Goal: Task Accomplishment & Management: Use online tool/utility

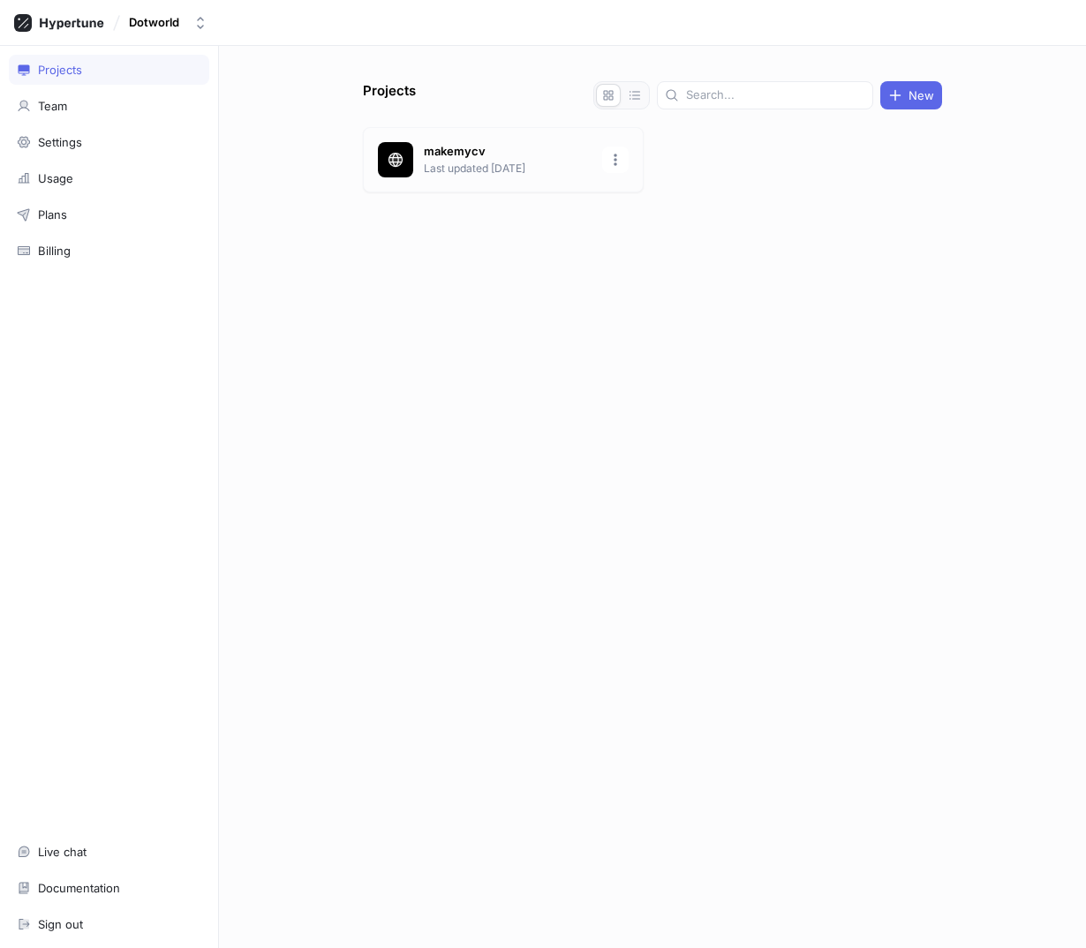
click at [517, 146] on p "makemycv" at bounding box center [508, 152] width 168 height 18
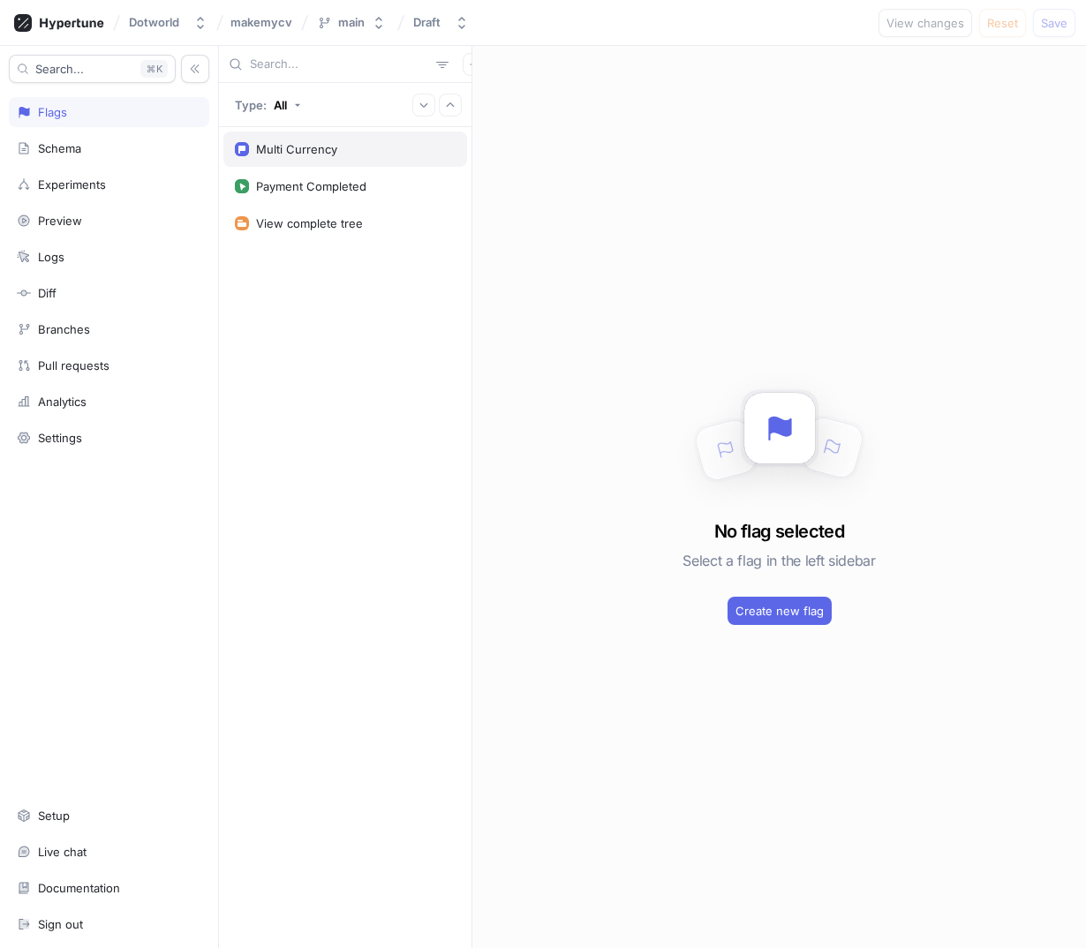
click at [308, 146] on div "Multi Currency" at bounding box center [296, 149] width 81 height 14
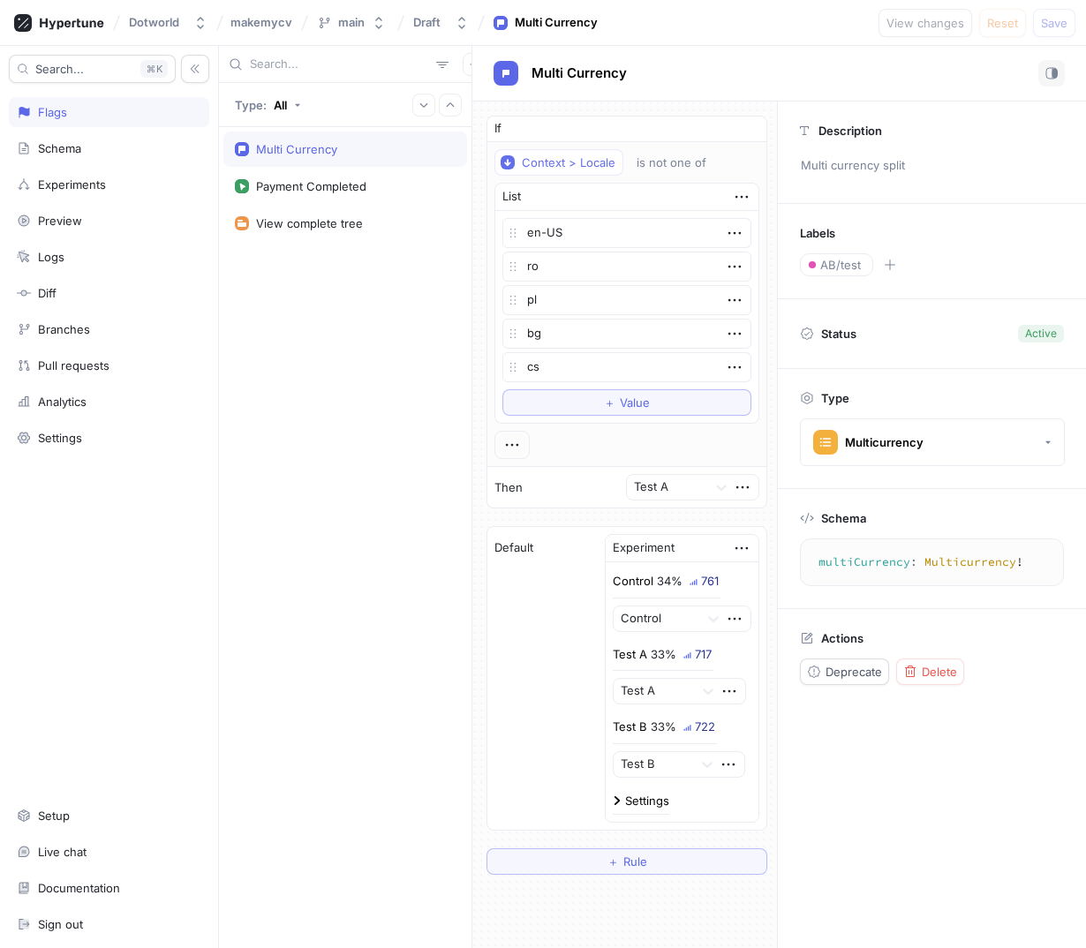
type textarea "x"
click at [302, 184] on div "Payment Completed" at bounding box center [311, 186] width 110 height 14
type textarea "paymentCompleted: Void!"
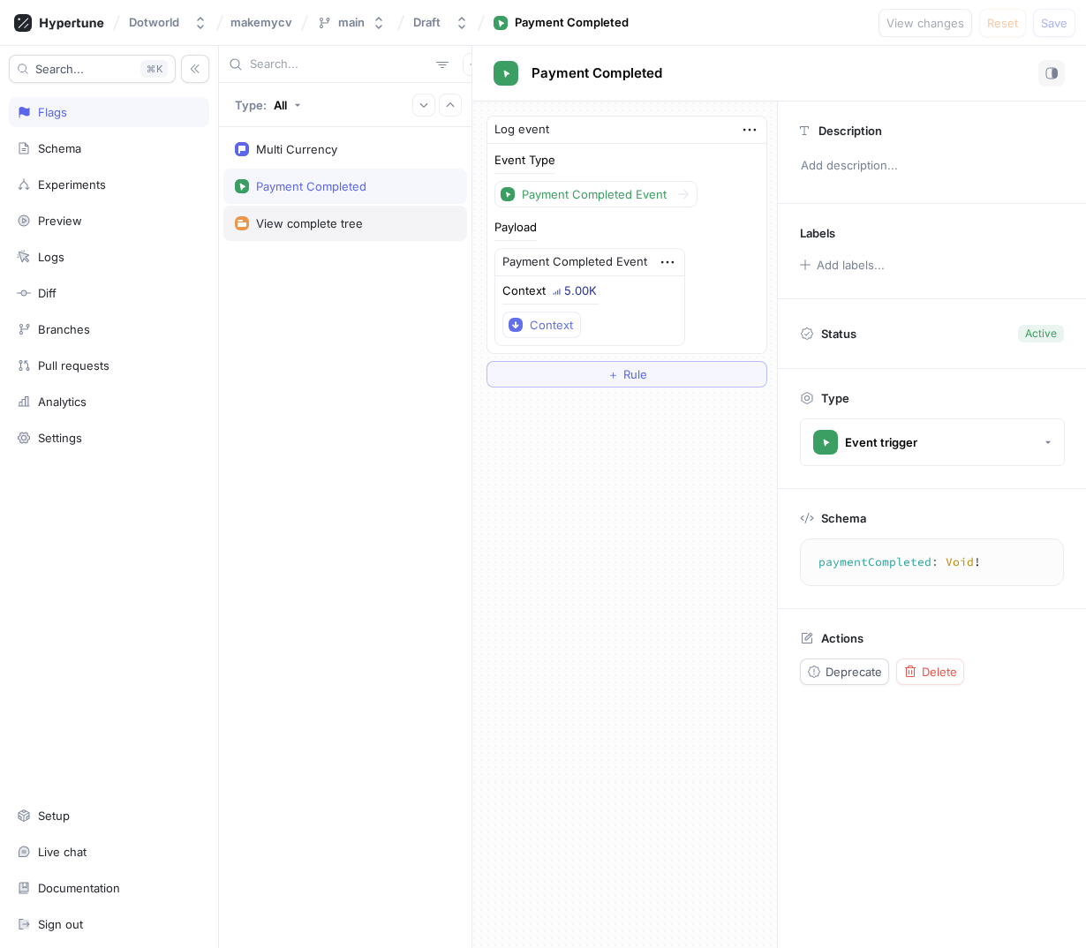
click at [314, 230] on div "View complete tree" at bounding box center [309, 223] width 107 height 14
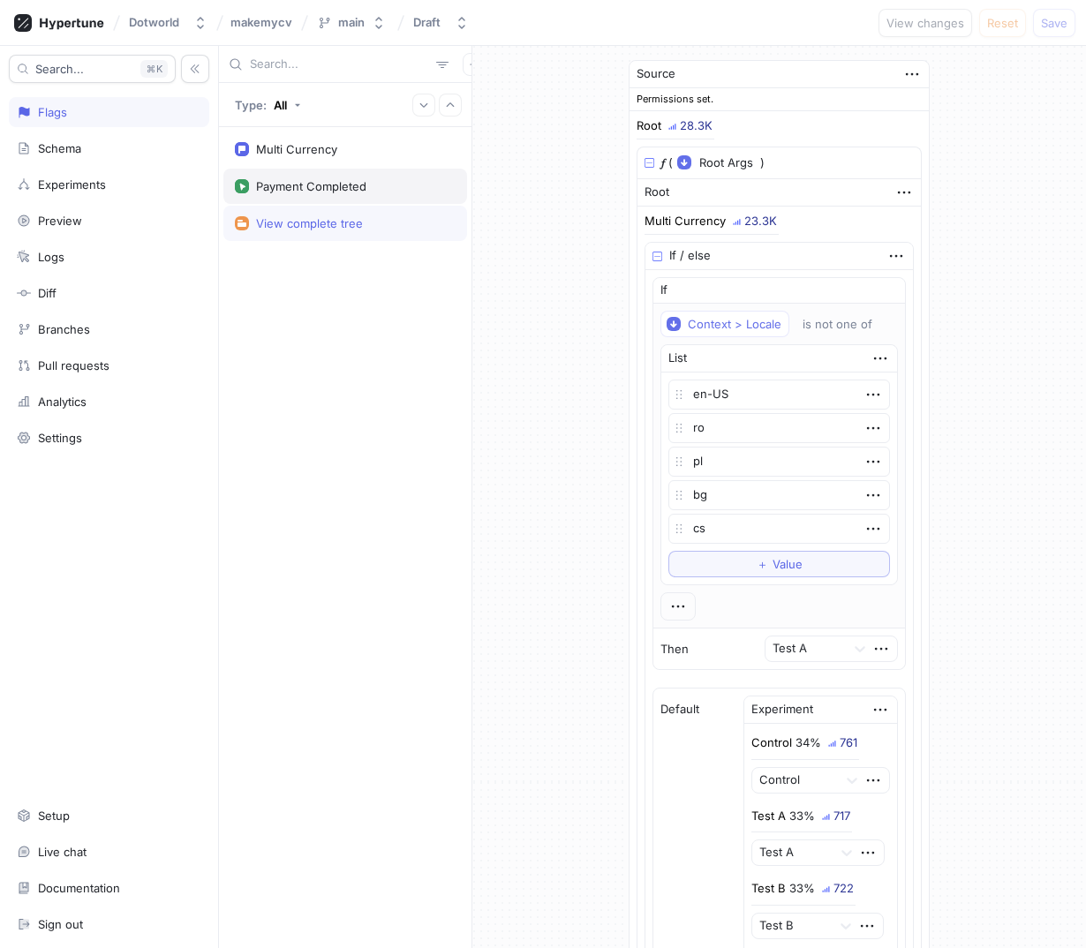
click at [313, 188] on div "Payment Completed" at bounding box center [311, 186] width 110 height 14
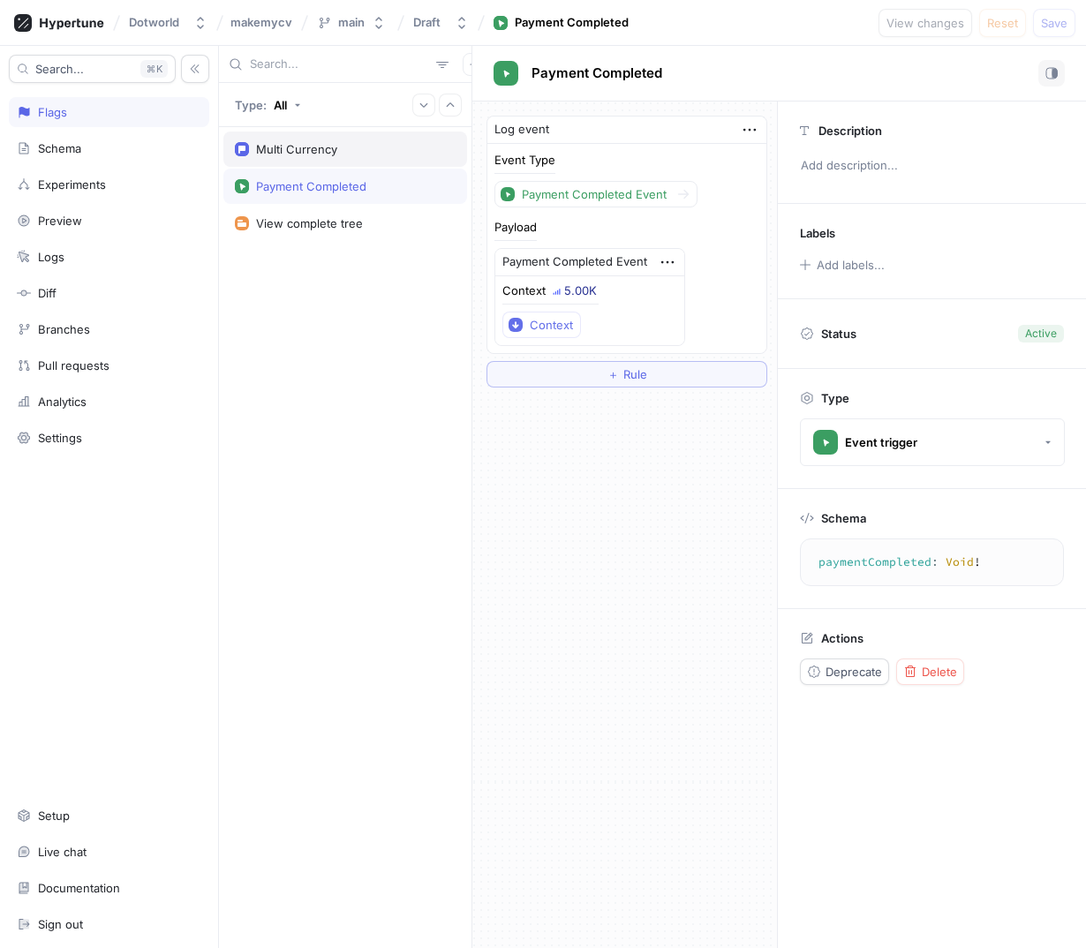
click at [305, 151] on div "Multi Currency" at bounding box center [296, 149] width 81 height 14
type textarea "x"
type textarea "multiCurrency: Multicurrency!"
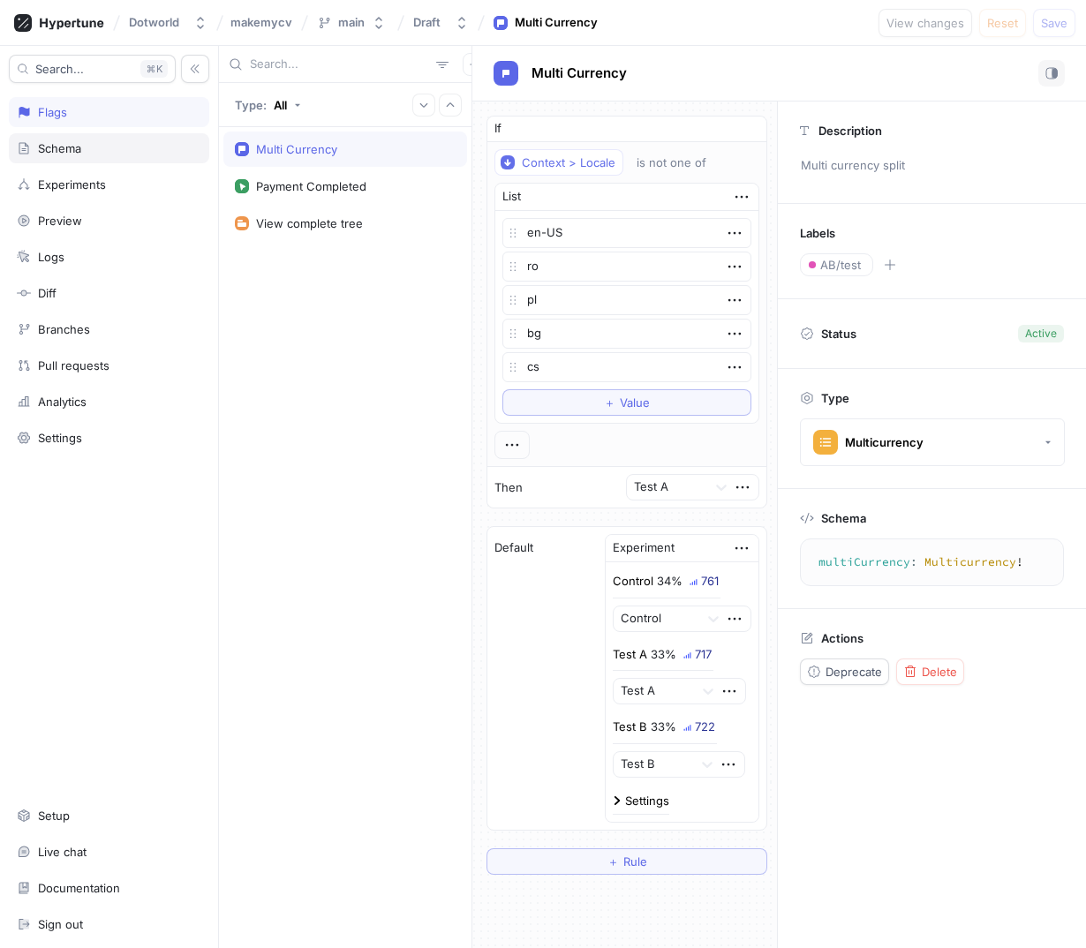
click at [83, 150] on div "Schema" at bounding box center [109, 148] width 184 height 14
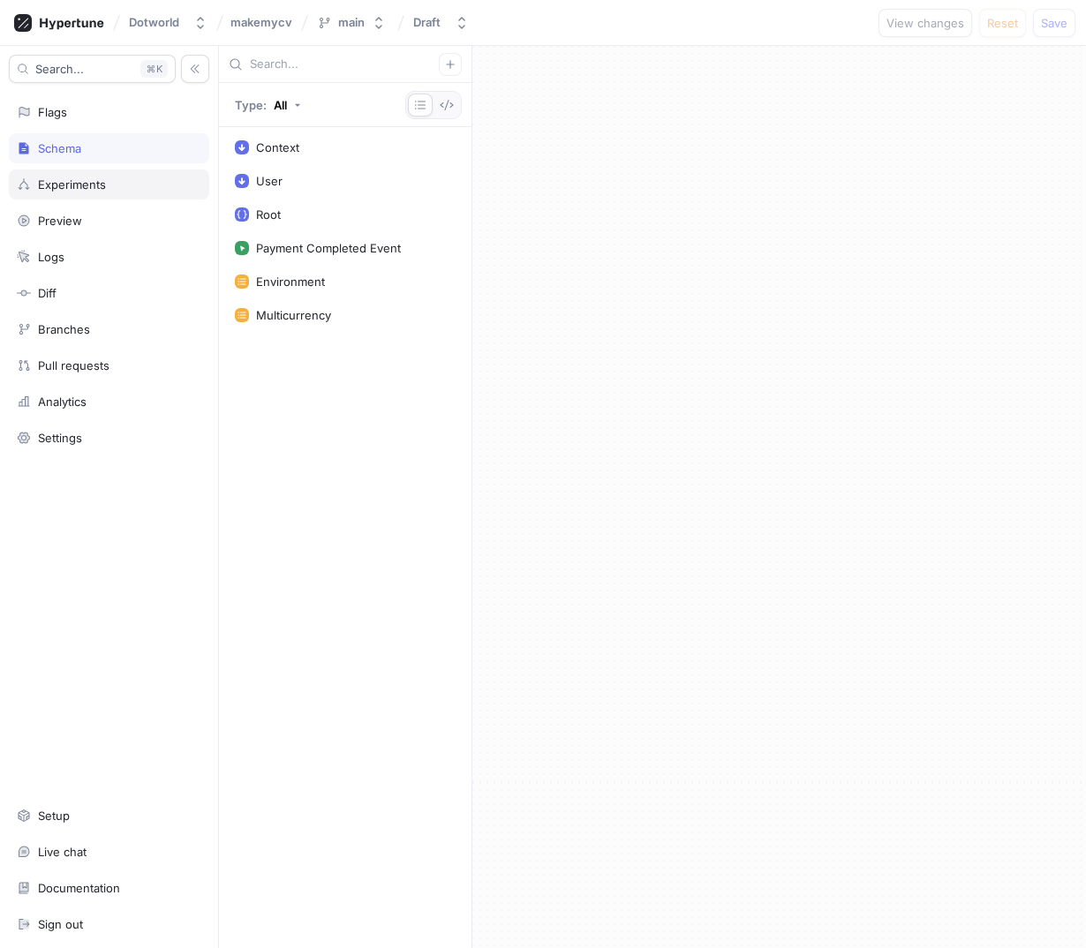
click at [87, 178] on div "Experiments" at bounding box center [72, 184] width 68 height 14
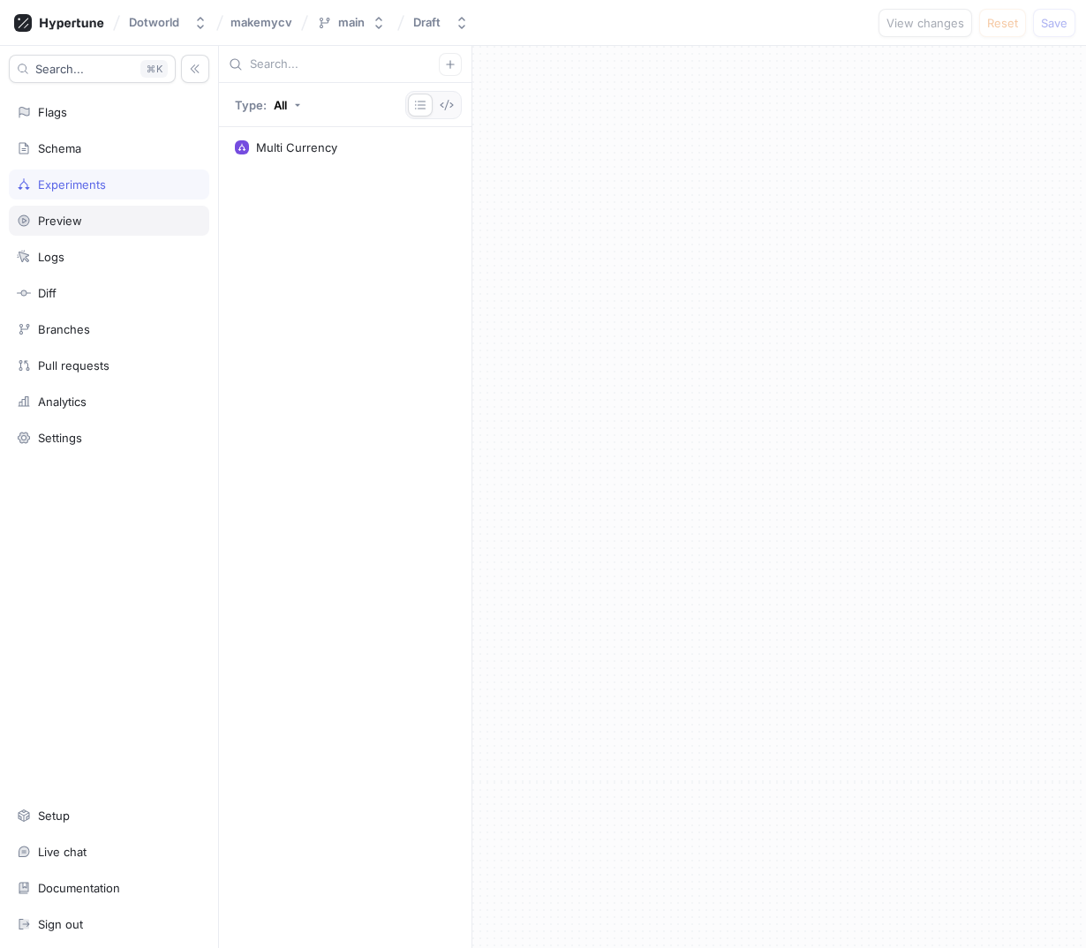
click at [83, 216] on div "Preview" at bounding box center [109, 221] width 184 height 14
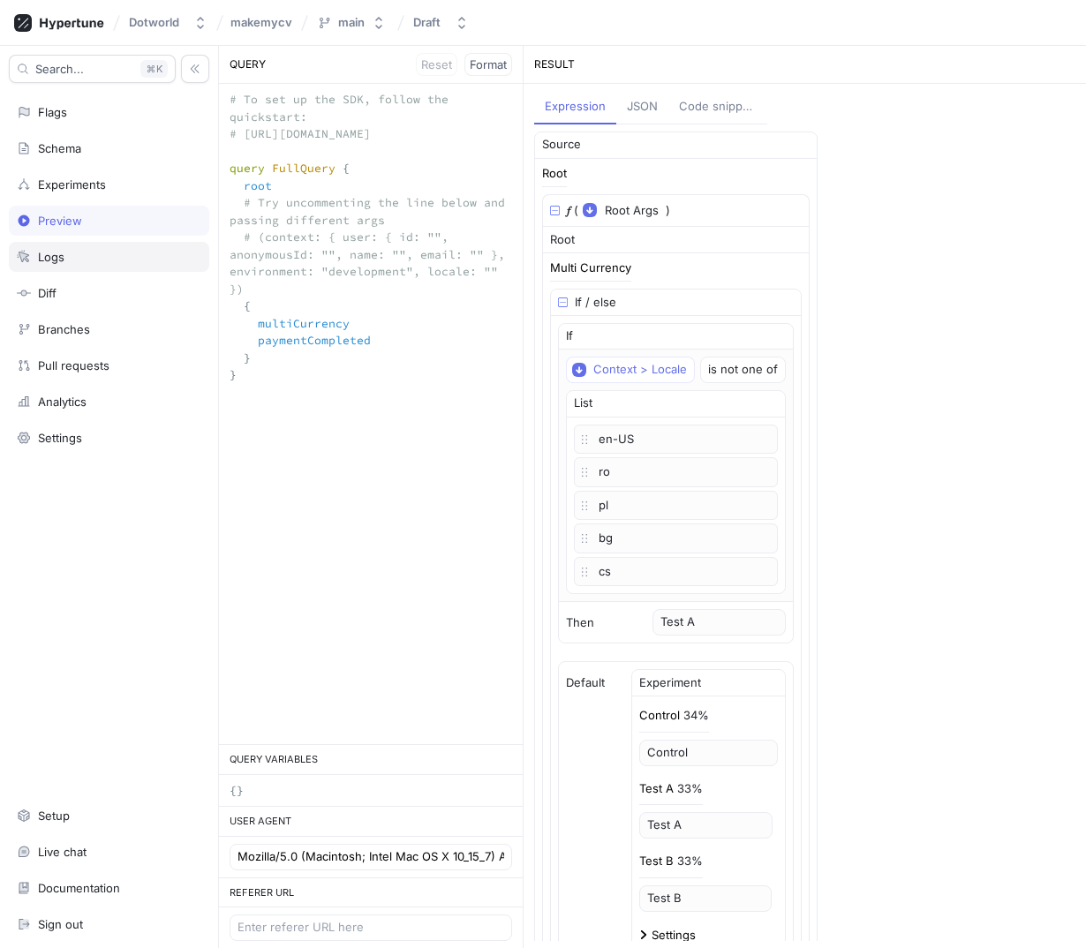
click at [91, 257] on div "Logs" at bounding box center [109, 257] width 184 height 14
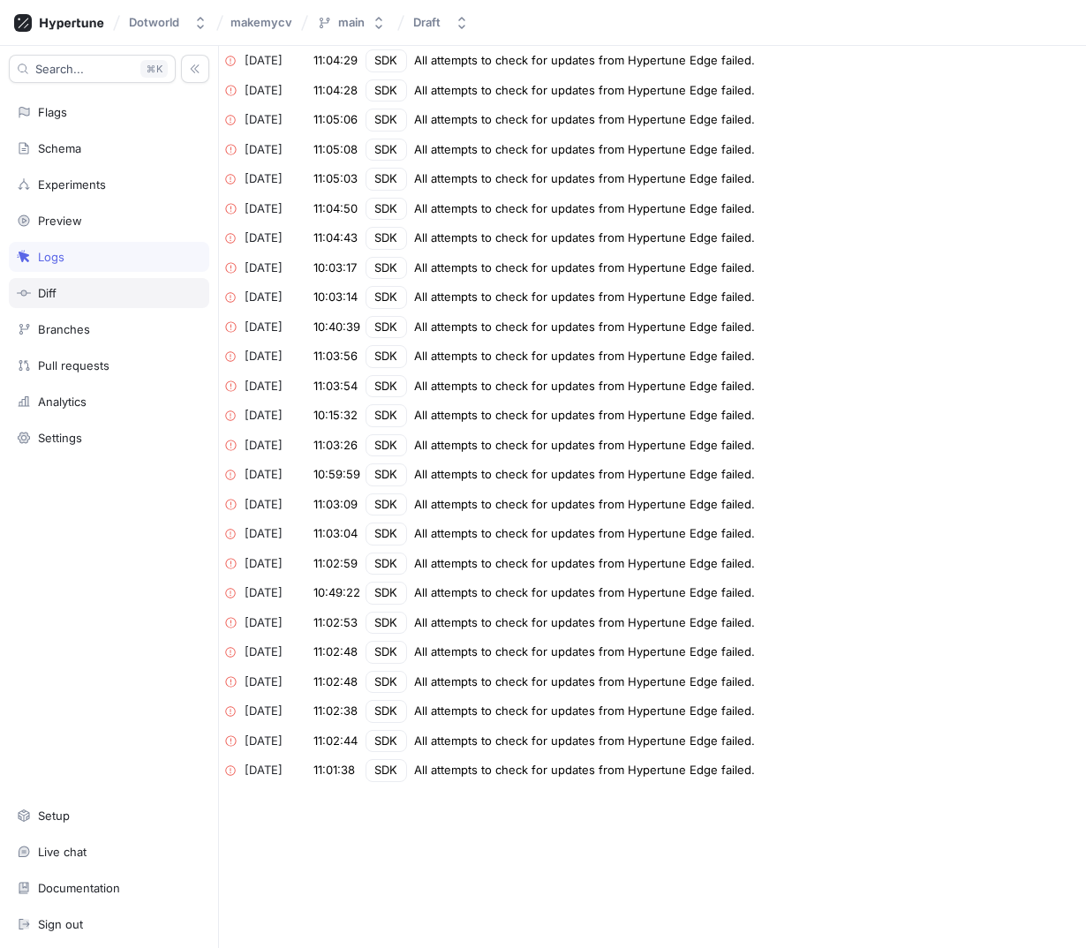
click at [88, 282] on div "Diff" at bounding box center [109, 293] width 200 height 30
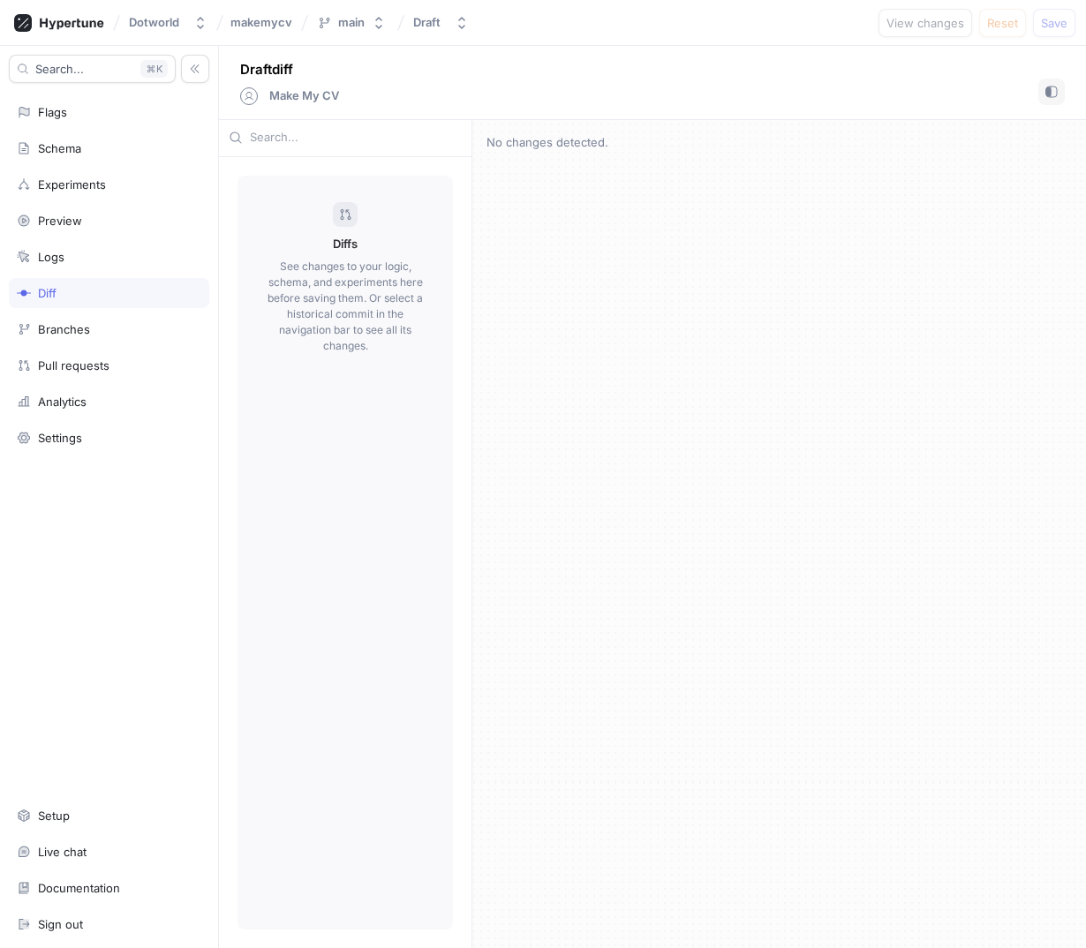
click at [97, 310] on div "Search... K Flags Schema Experiments Preview Logs Diff Branches Pull requests A…" at bounding box center [109, 497] width 219 height 902
click at [94, 344] on div "Search... K Flags Schema Experiments Preview Logs Diff Branches Pull requests A…" at bounding box center [109, 497] width 219 height 902
click at [91, 332] on div "Branches" at bounding box center [109, 329] width 184 height 14
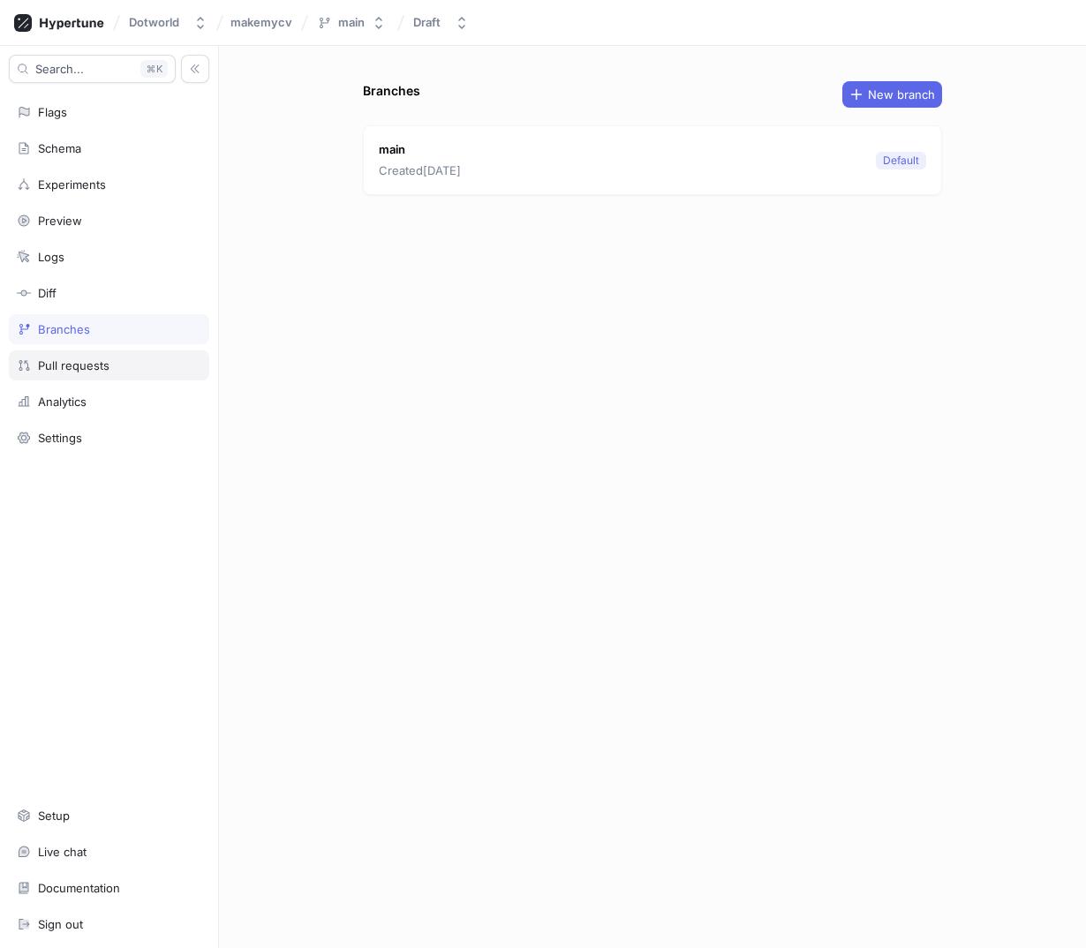
click at [77, 364] on div "Pull requests" at bounding box center [73, 365] width 71 height 14
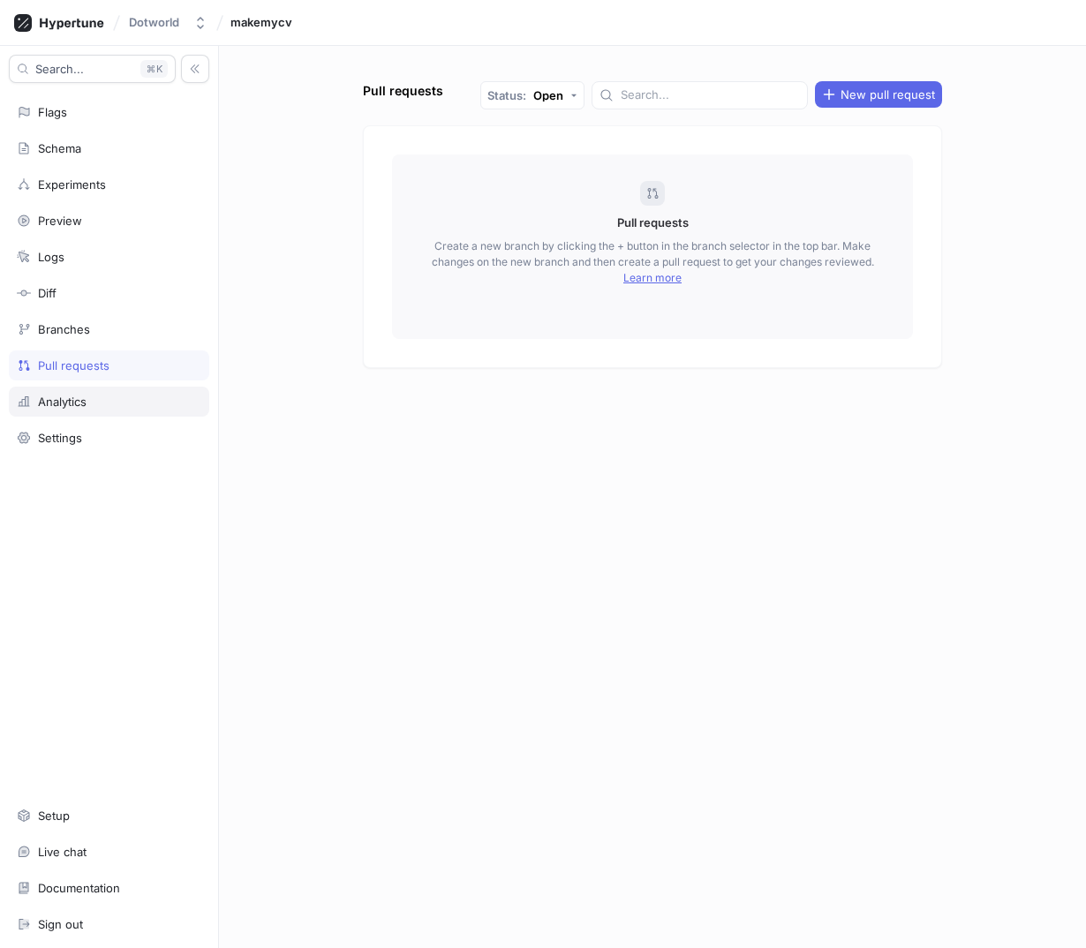
click at [71, 395] on div "Analytics" at bounding box center [62, 401] width 49 height 14
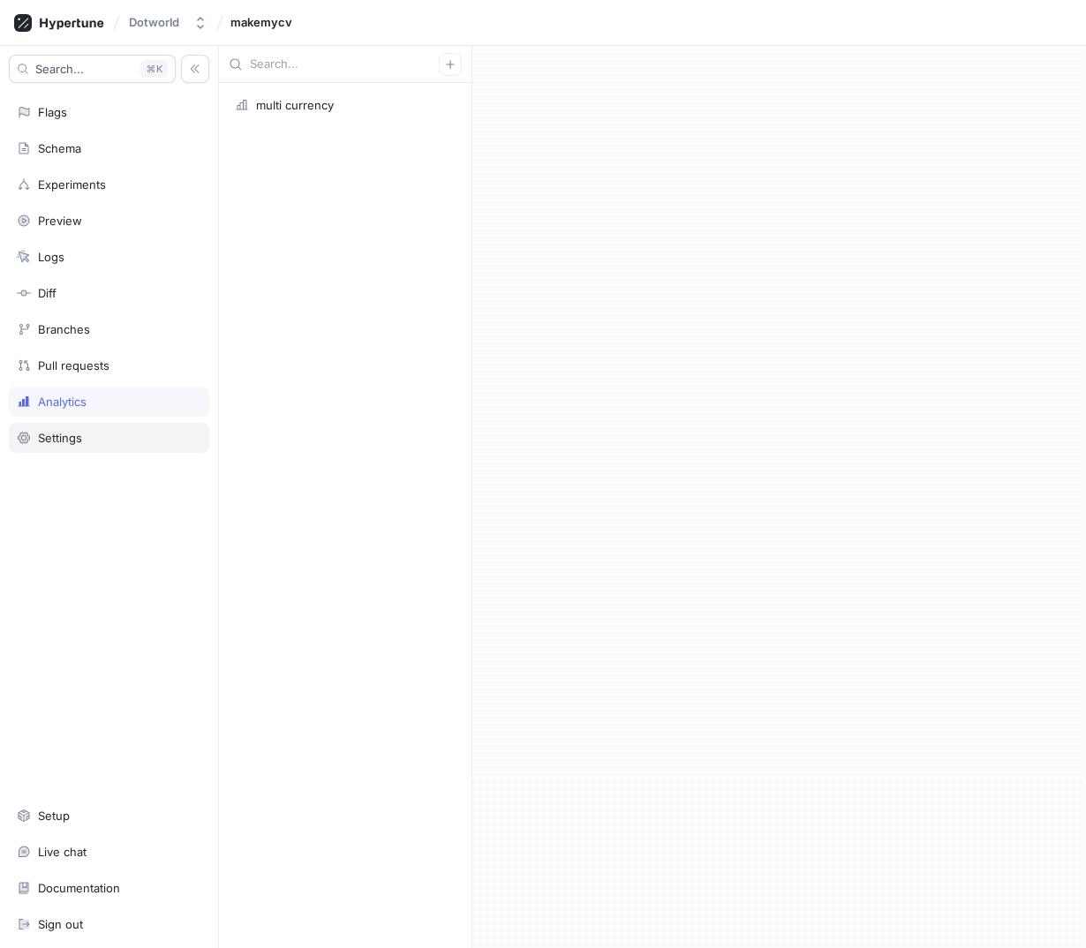
click at [78, 424] on div "Settings" at bounding box center [109, 438] width 200 height 30
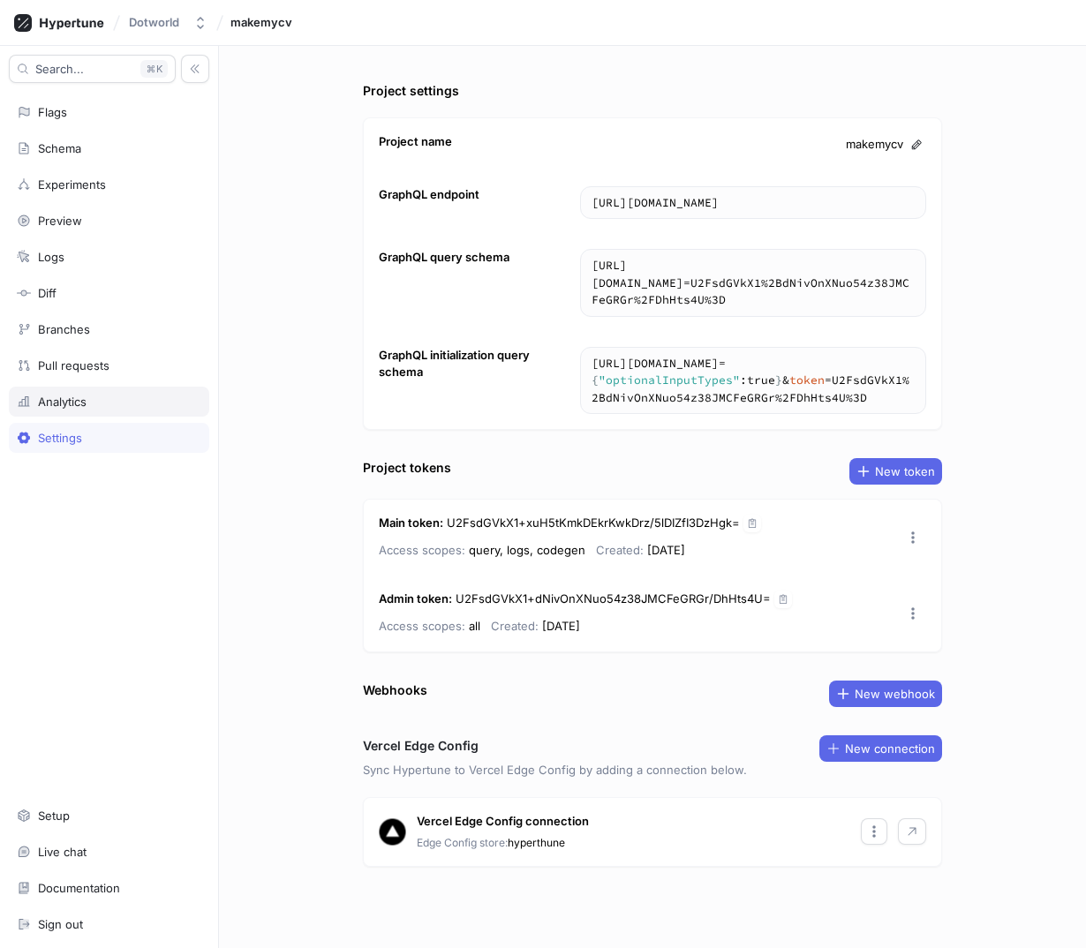
click at [79, 406] on div "Analytics" at bounding box center [62, 401] width 49 height 14
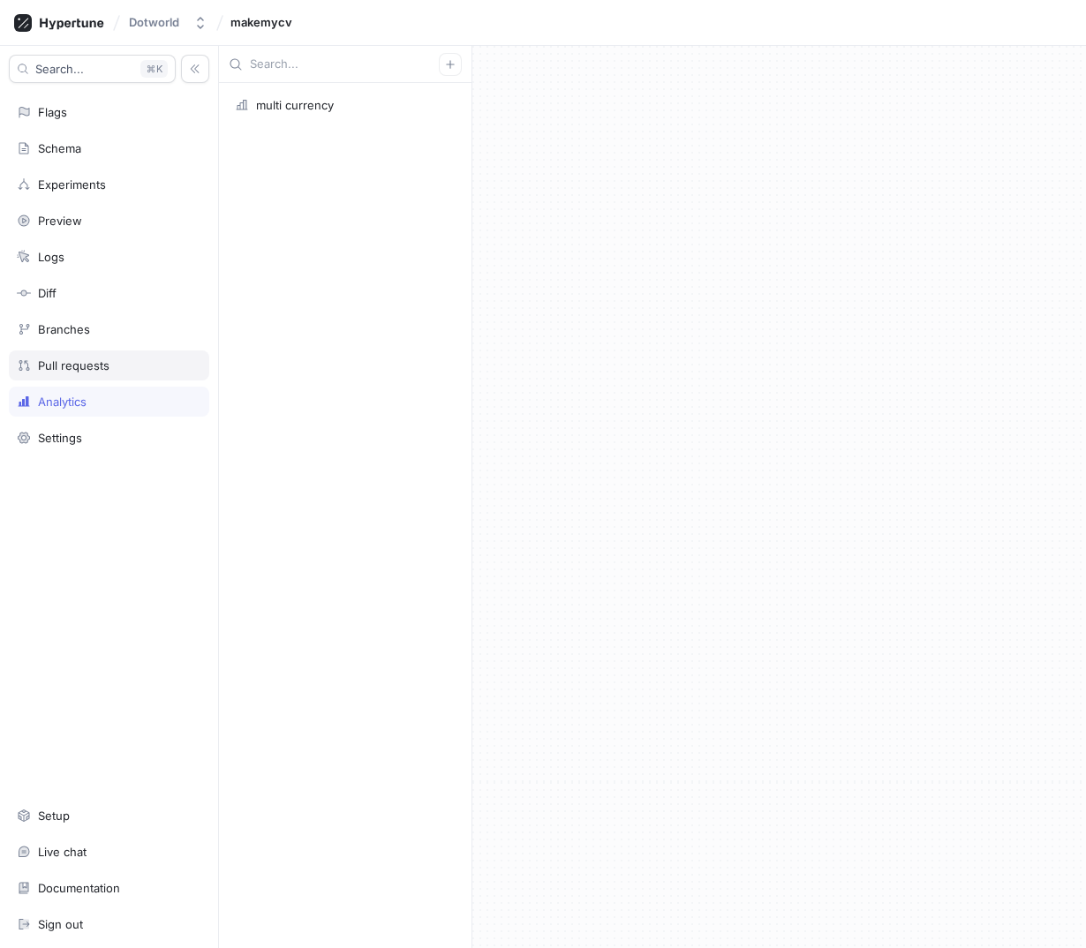
click at [79, 376] on div "Pull requests" at bounding box center [109, 365] width 200 height 30
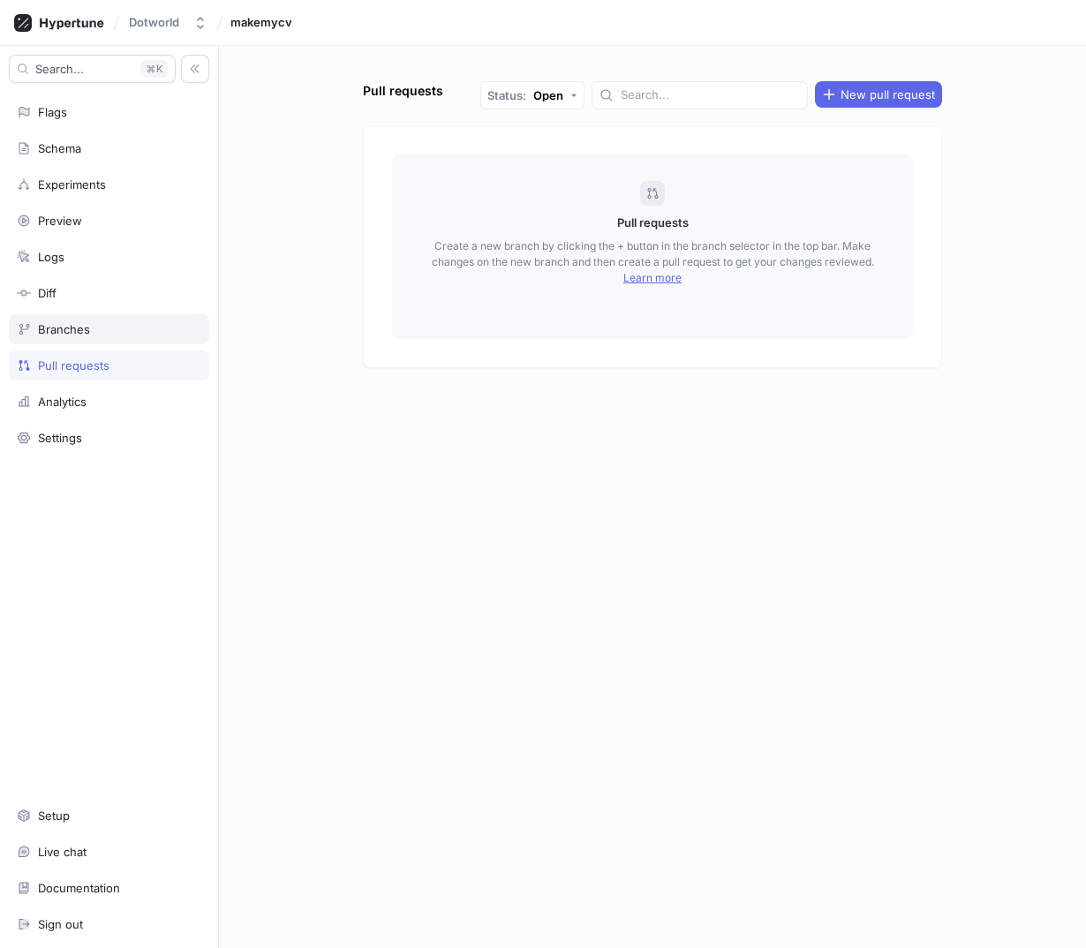
click at [73, 336] on div "Branches" at bounding box center [109, 329] width 200 height 30
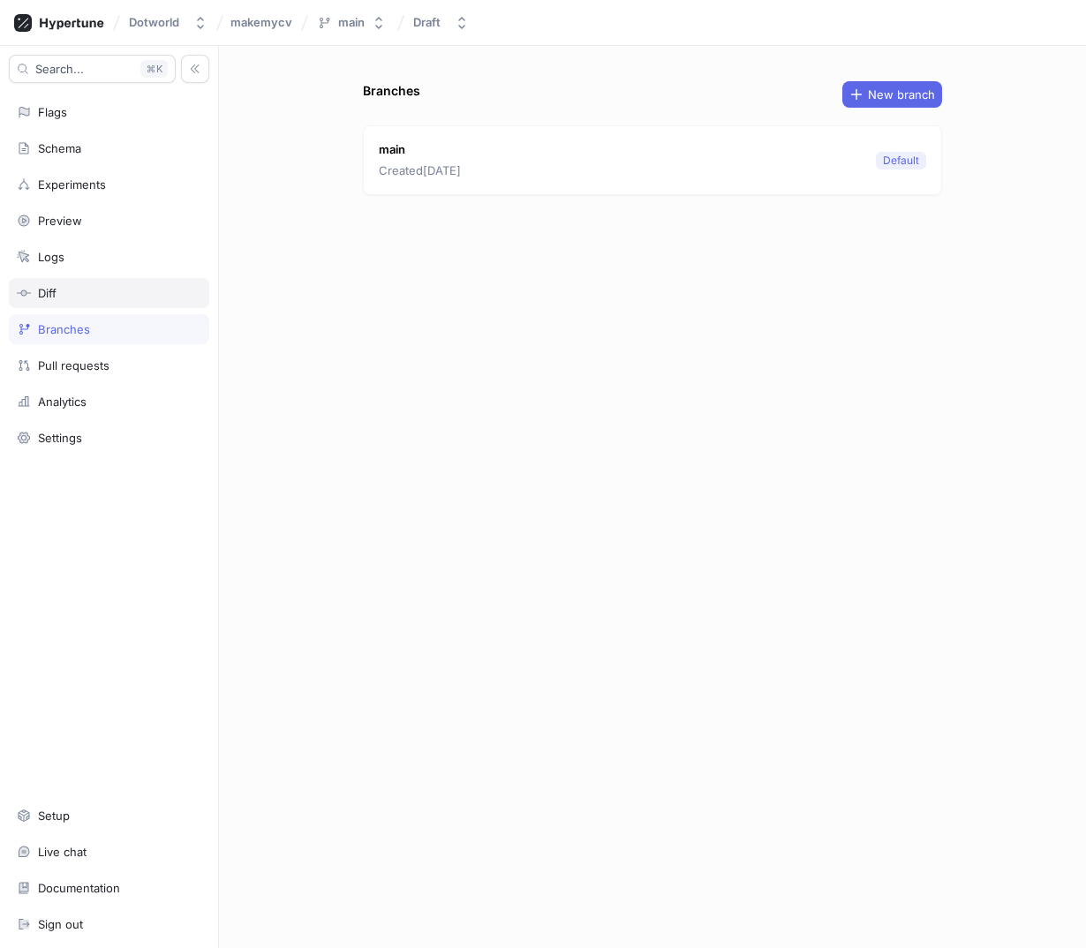
click at [71, 294] on div "Diff" at bounding box center [109, 293] width 184 height 14
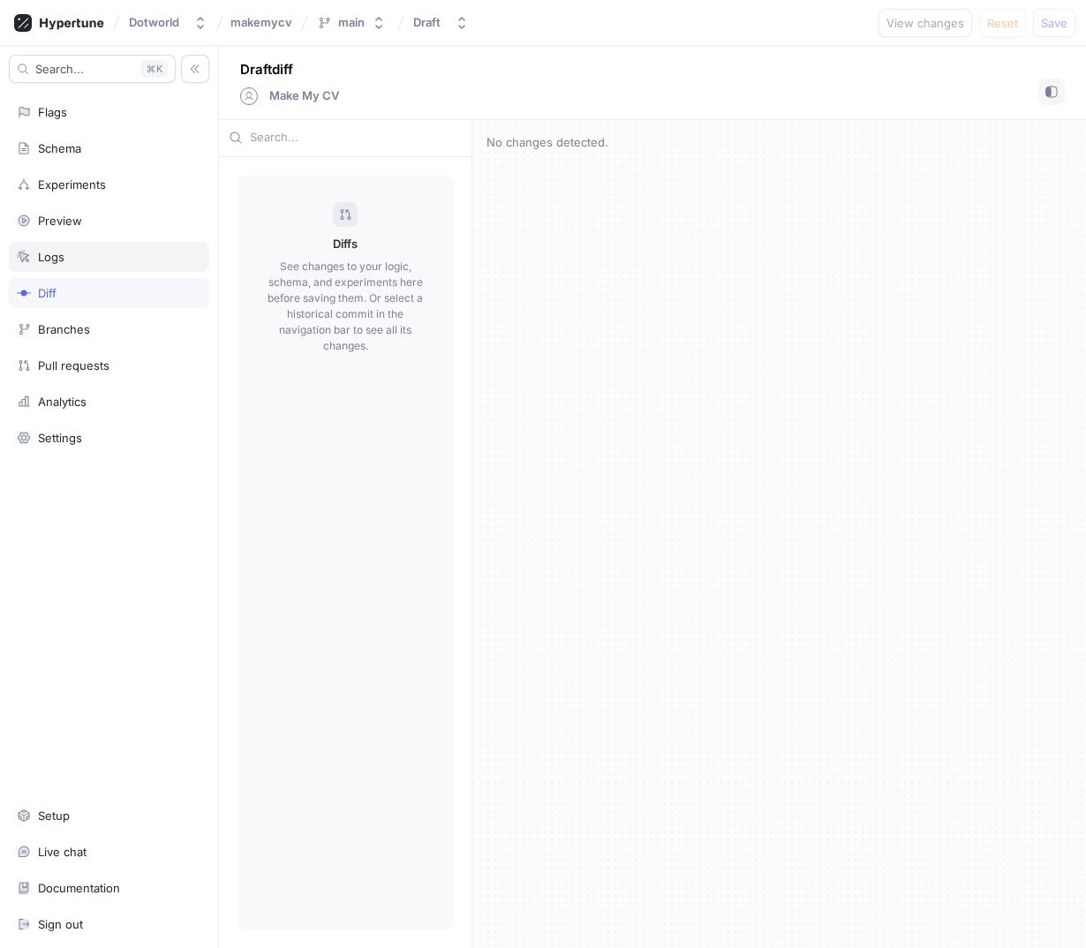
click at [72, 257] on div "Logs" at bounding box center [109, 257] width 184 height 14
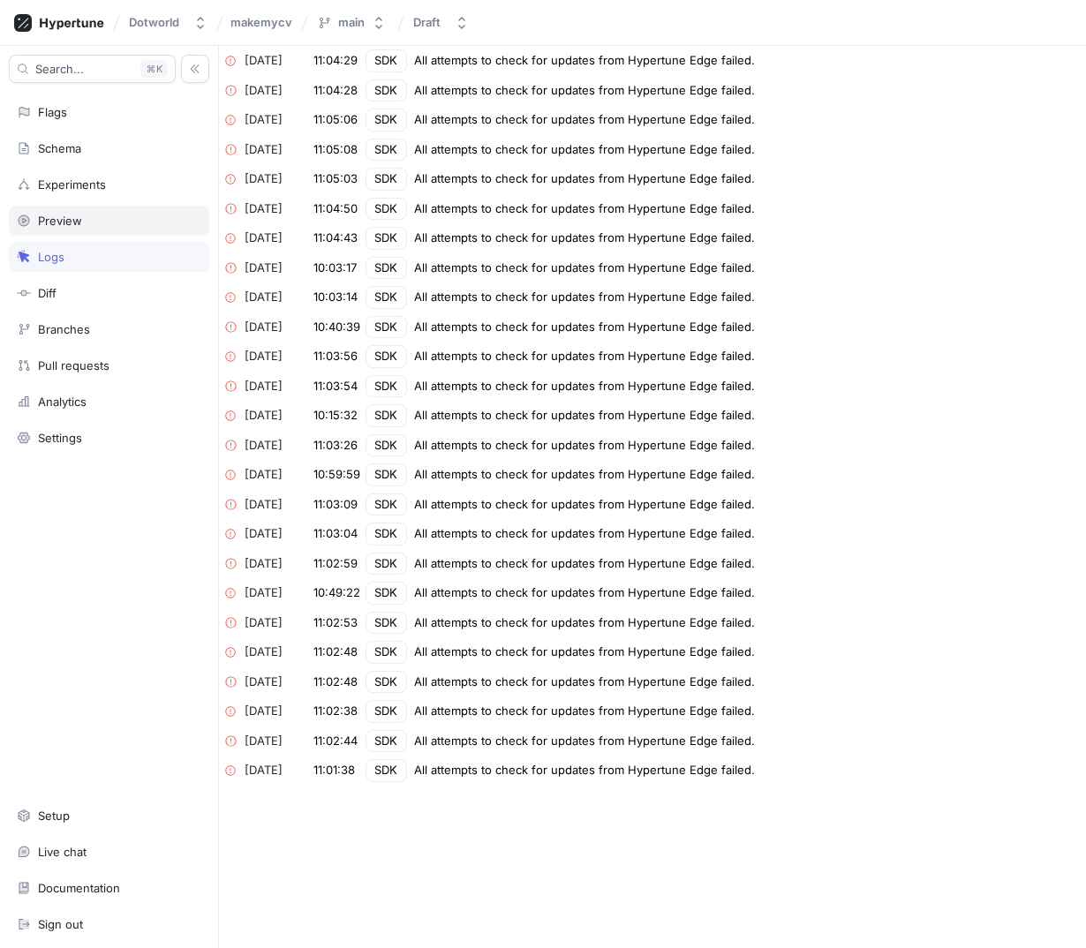
click at [75, 234] on div "Preview" at bounding box center [109, 221] width 200 height 30
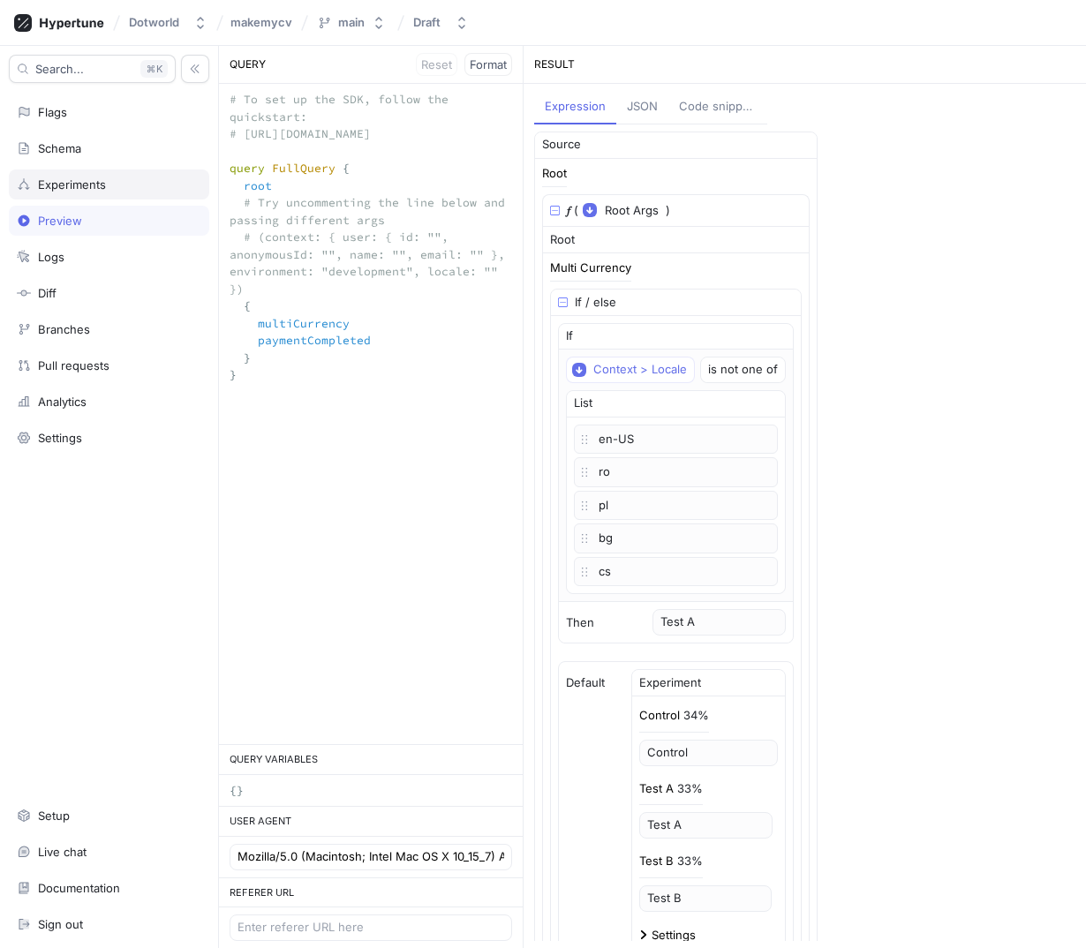
click at [82, 191] on div "Experiments" at bounding box center [72, 184] width 68 height 14
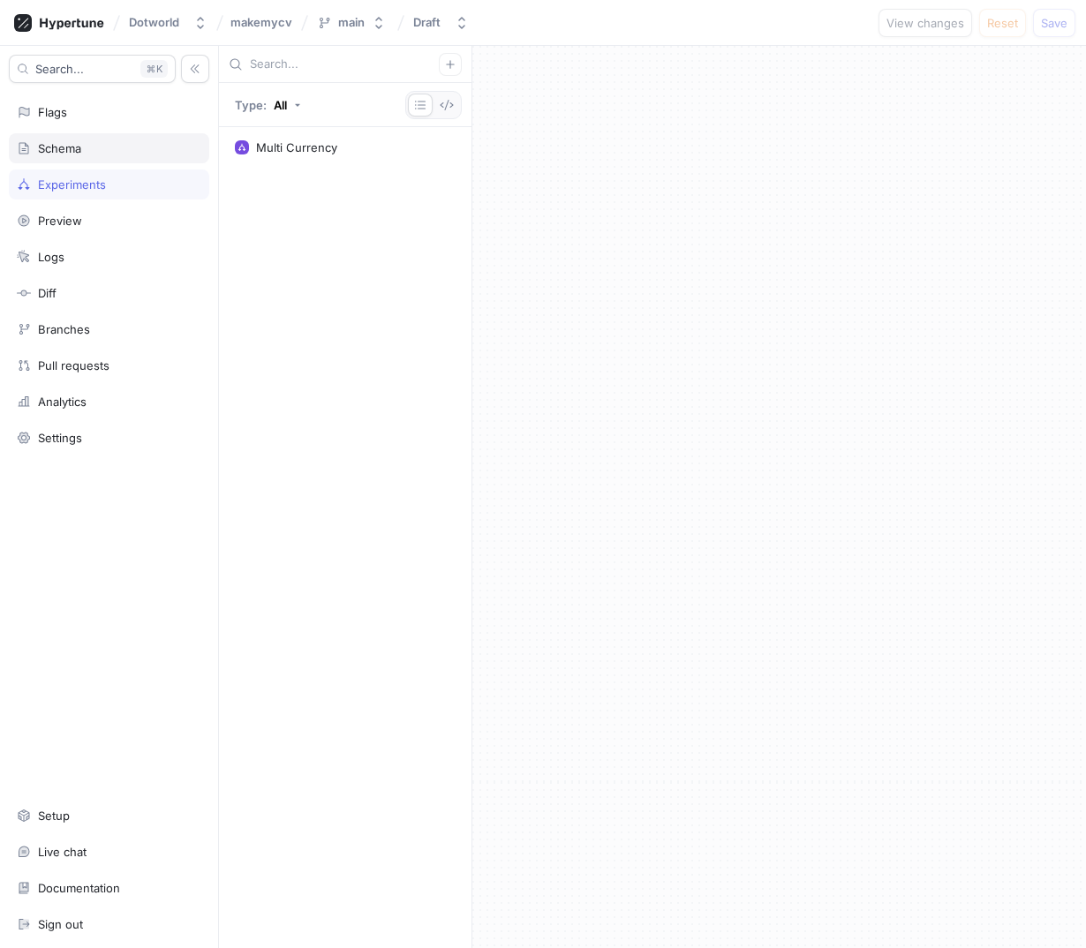
click at [85, 159] on div "Schema" at bounding box center [109, 148] width 200 height 30
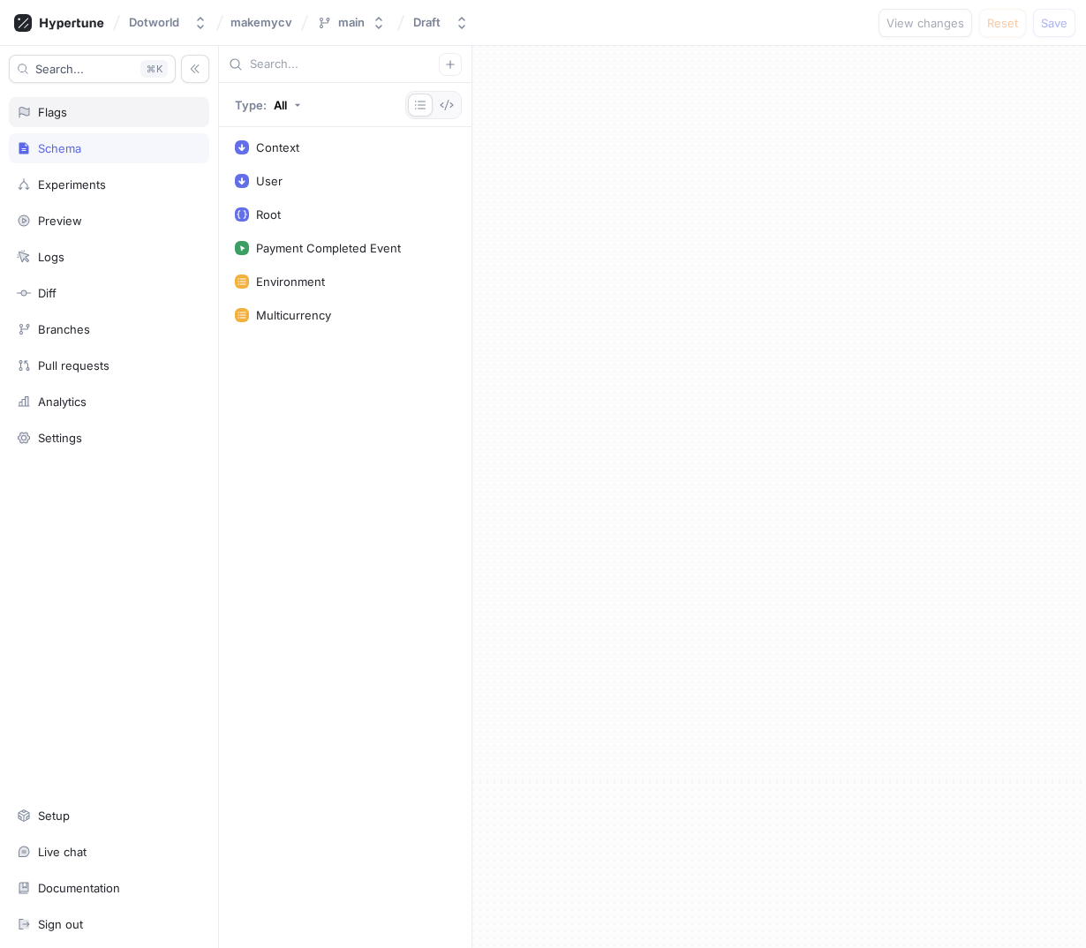
click at [83, 121] on div "Flags" at bounding box center [109, 112] width 200 height 30
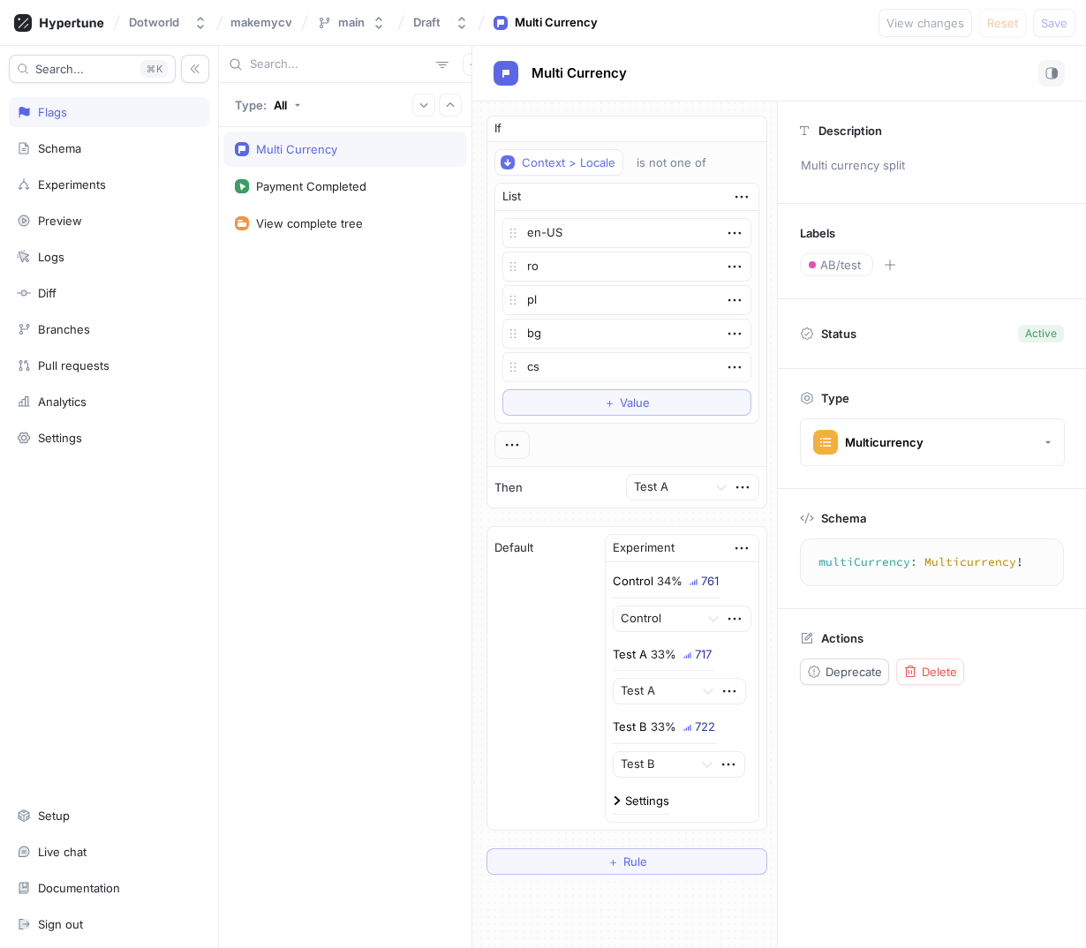
click at [295, 472] on div "Multi Currency Payment Completed View complete tree" at bounding box center [345, 537] width 252 height 821
click at [270, 26] on span "makemycv" at bounding box center [261, 22] width 62 height 12
click at [364, 27] on div "main" at bounding box center [351, 22] width 26 height 15
click at [177, 26] on div "Dotworld" at bounding box center [154, 22] width 50 height 15
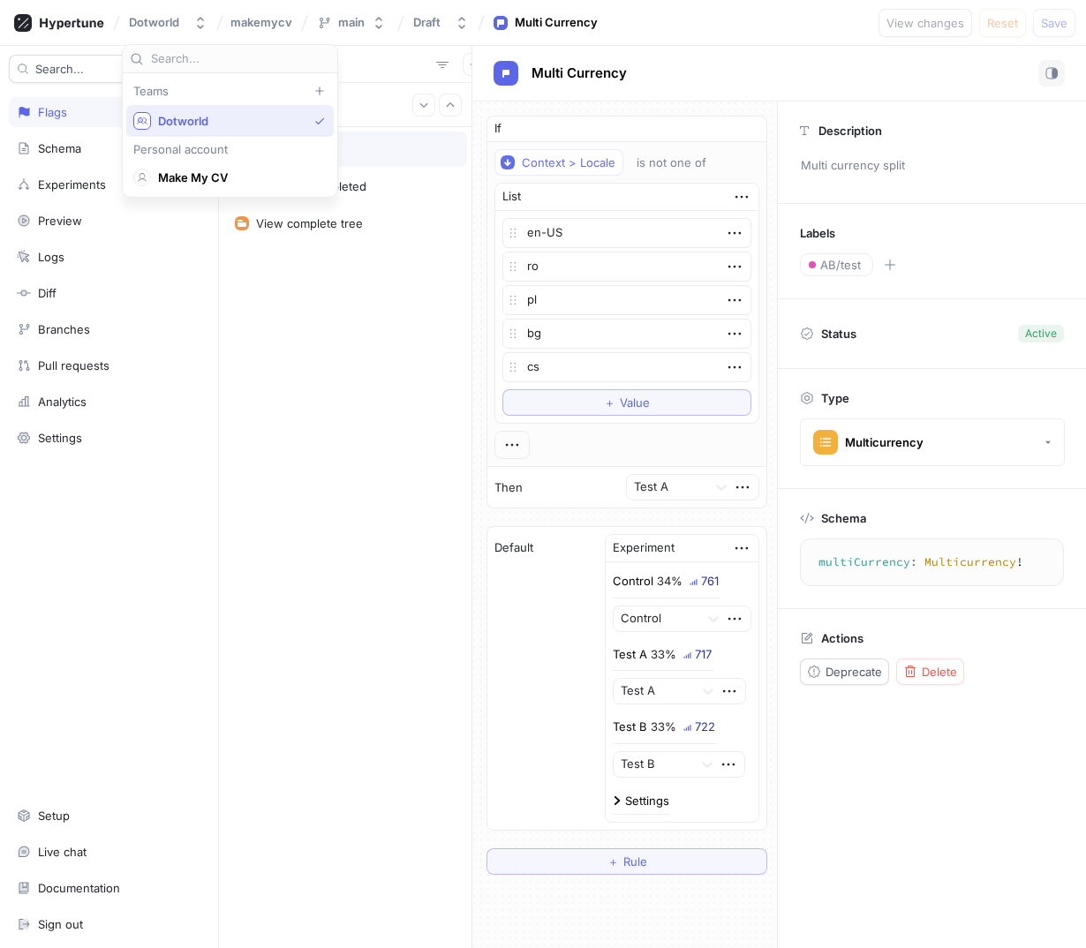
click at [199, 129] on div "Dotworld" at bounding box center [220, 121] width 174 height 18
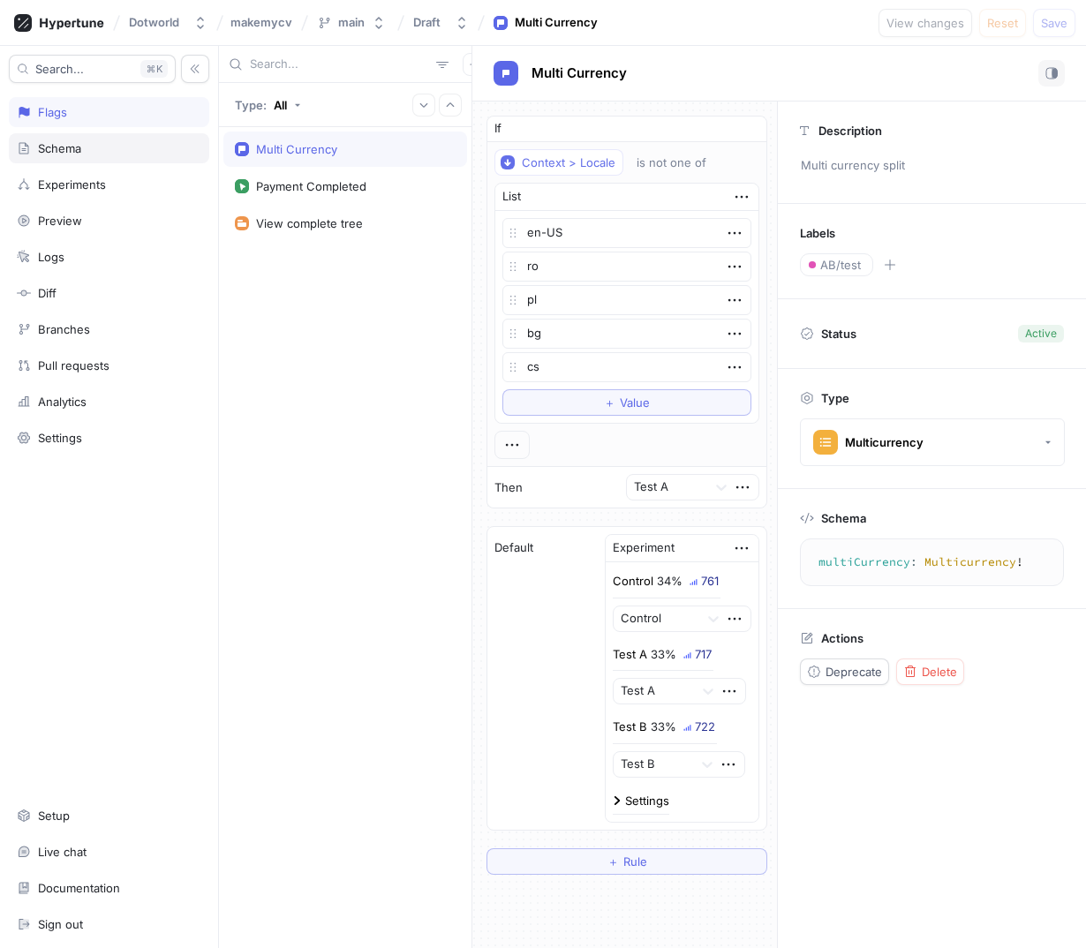
click at [94, 155] on div "Schema" at bounding box center [109, 148] width 200 height 30
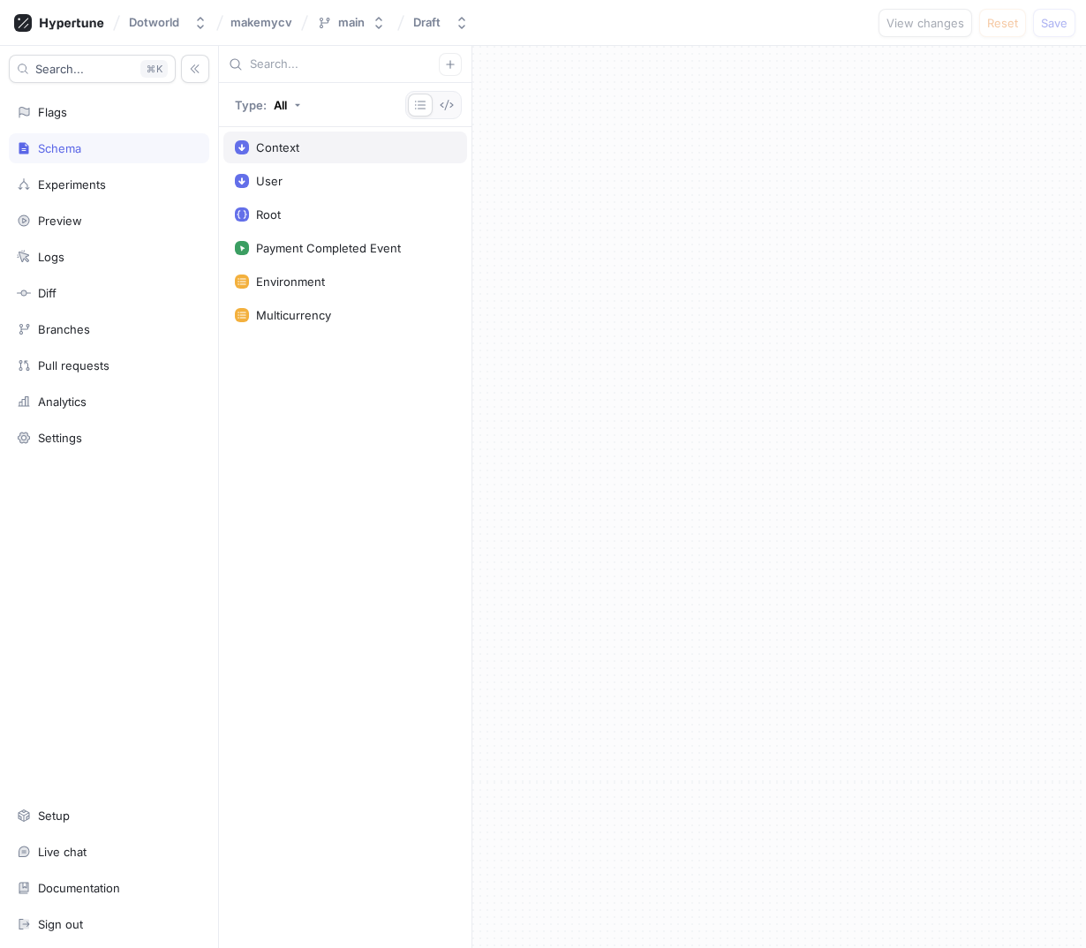
click at [274, 159] on div "Context" at bounding box center [345, 147] width 244 height 32
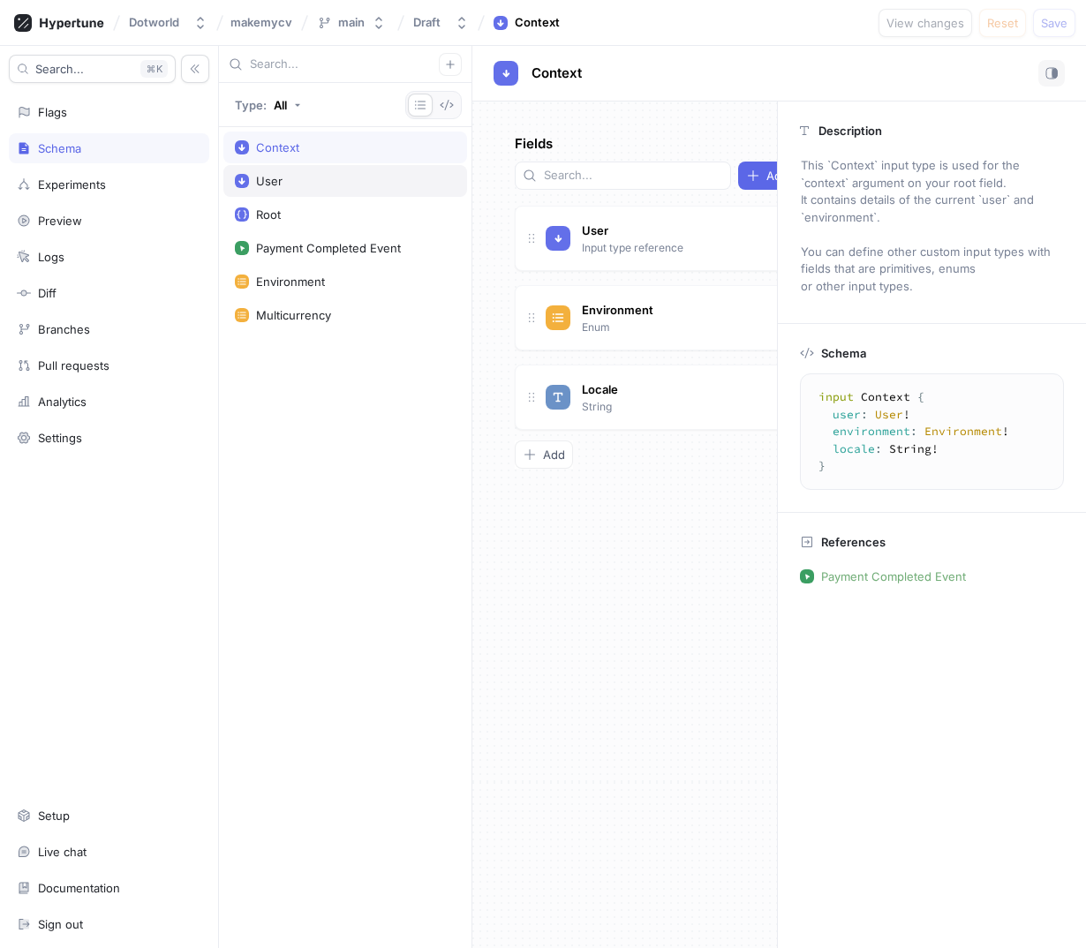
click at [273, 177] on div "User" at bounding box center [269, 181] width 26 height 14
type textarea "x"
type textarea "input User { id: String! anonymousId: String! name: String! email: String! }"
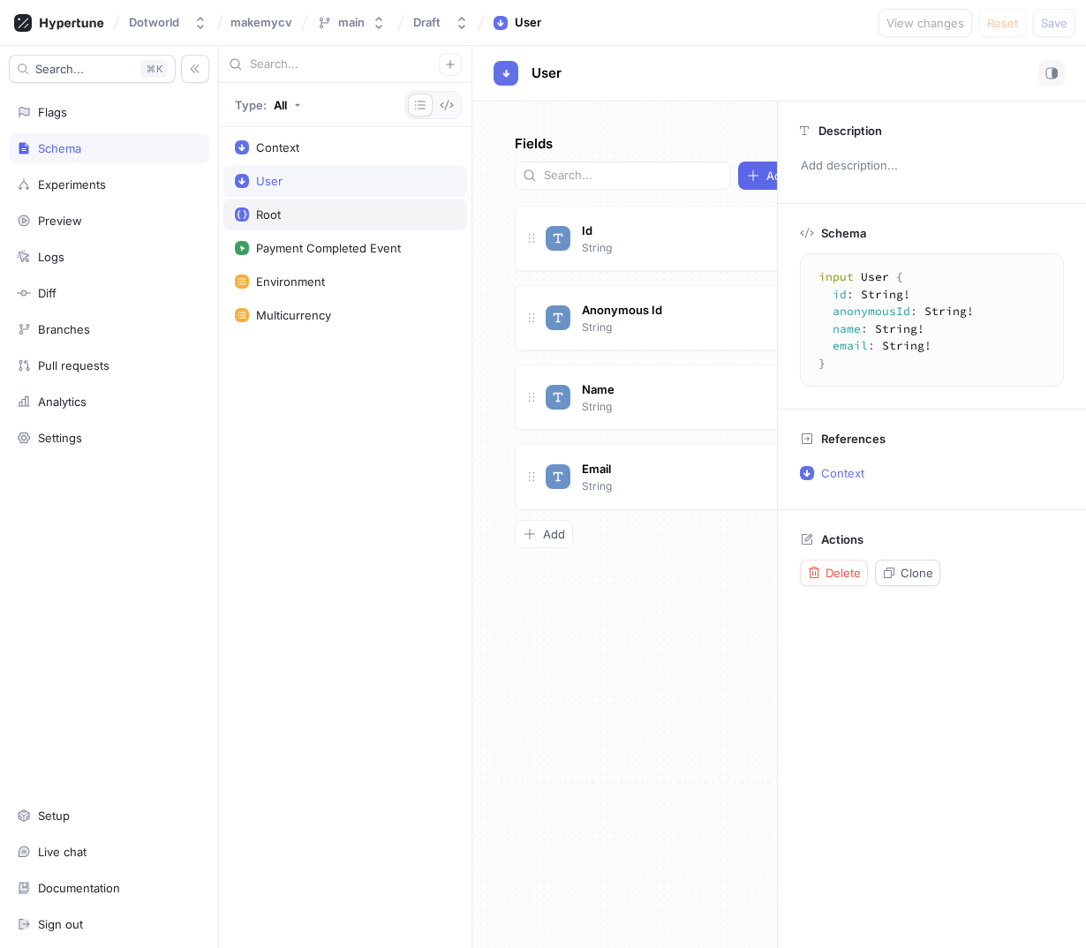
click at [274, 222] on div "Root" at bounding box center [345, 215] width 244 height 32
type textarea "x"
type textarea "type Root { multiCurrency: Multicurrency! paymentCompleted: Void! }"
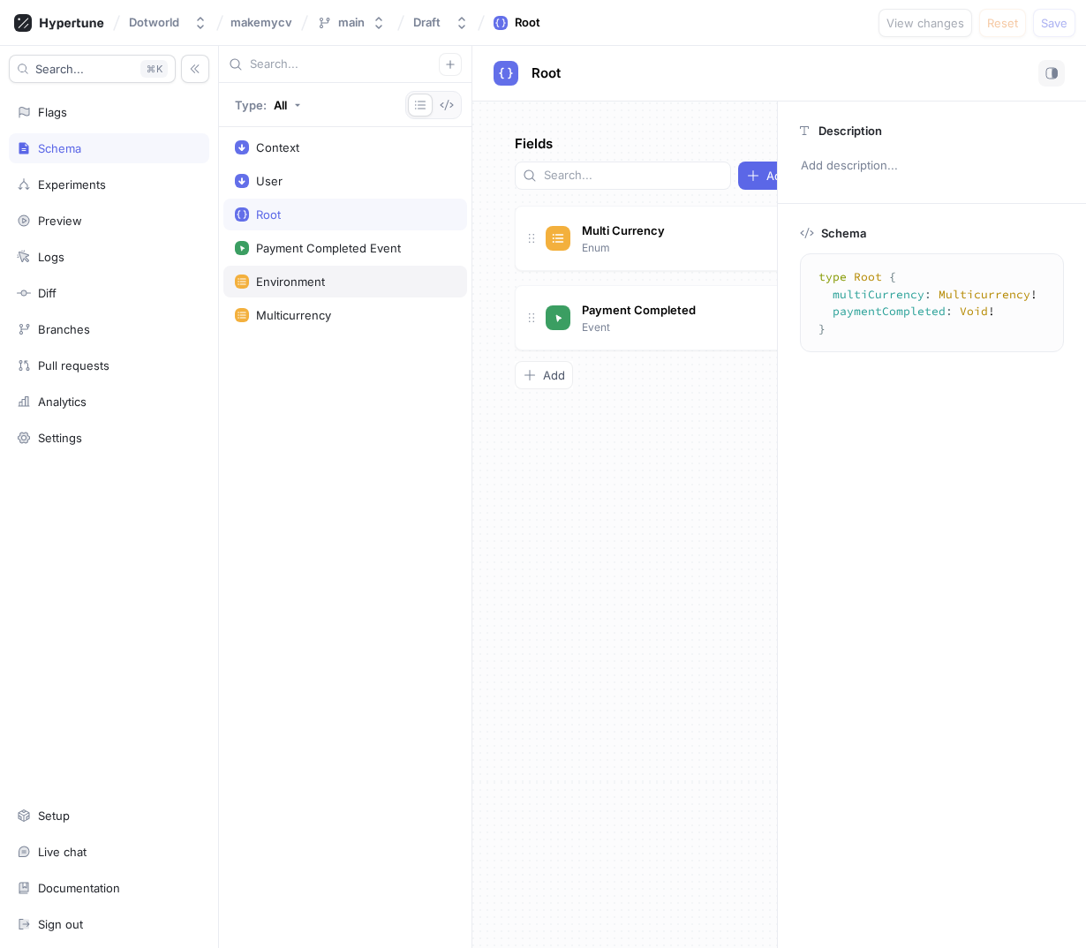
click at [290, 272] on div "Environment" at bounding box center [345, 282] width 244 height 32
type textarea "x"
type textarea "enum Environment { development, production, test }"
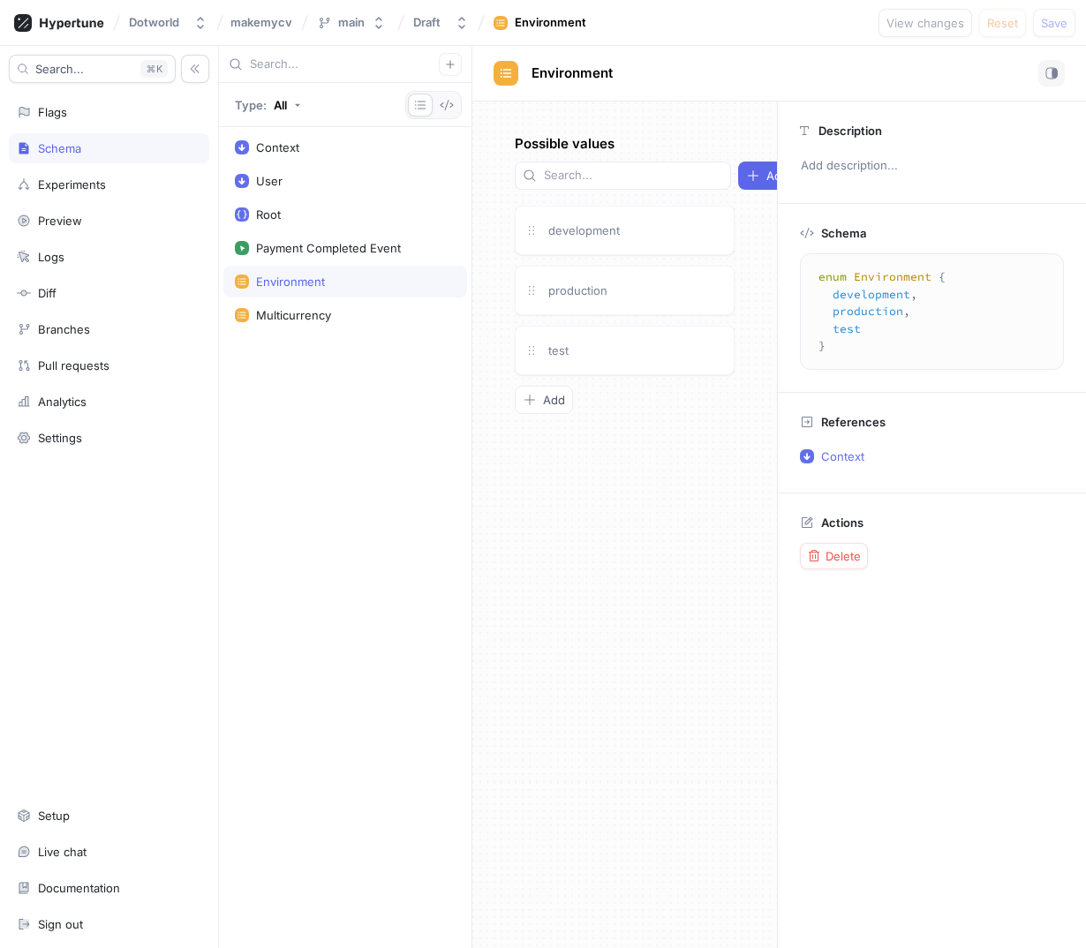
click at [294, 293] on div "Environment" at bounding box center [345, 282] width 244 height 32
click at [295, 305] on div "Multicurrency" at bounding box center [345, 315] width 244 height 32
type textarea "x"
type textarea "enum Multicurrency { control, [PERSON_NAME], testB }"
click at [290, 275] on div "Environment" at bounding box center [290, 281] width 69 height 14
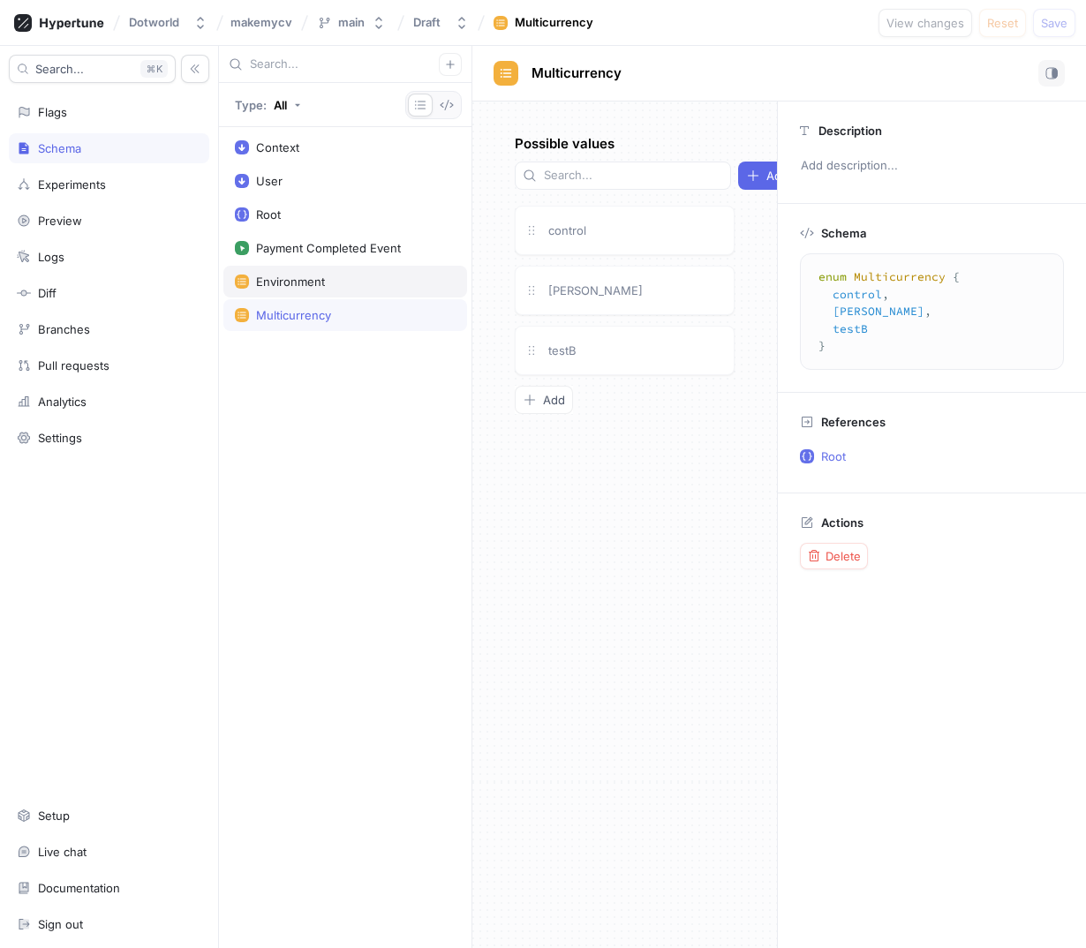
type textarea "x"
type textarea "enum Environment { development, production, test }"
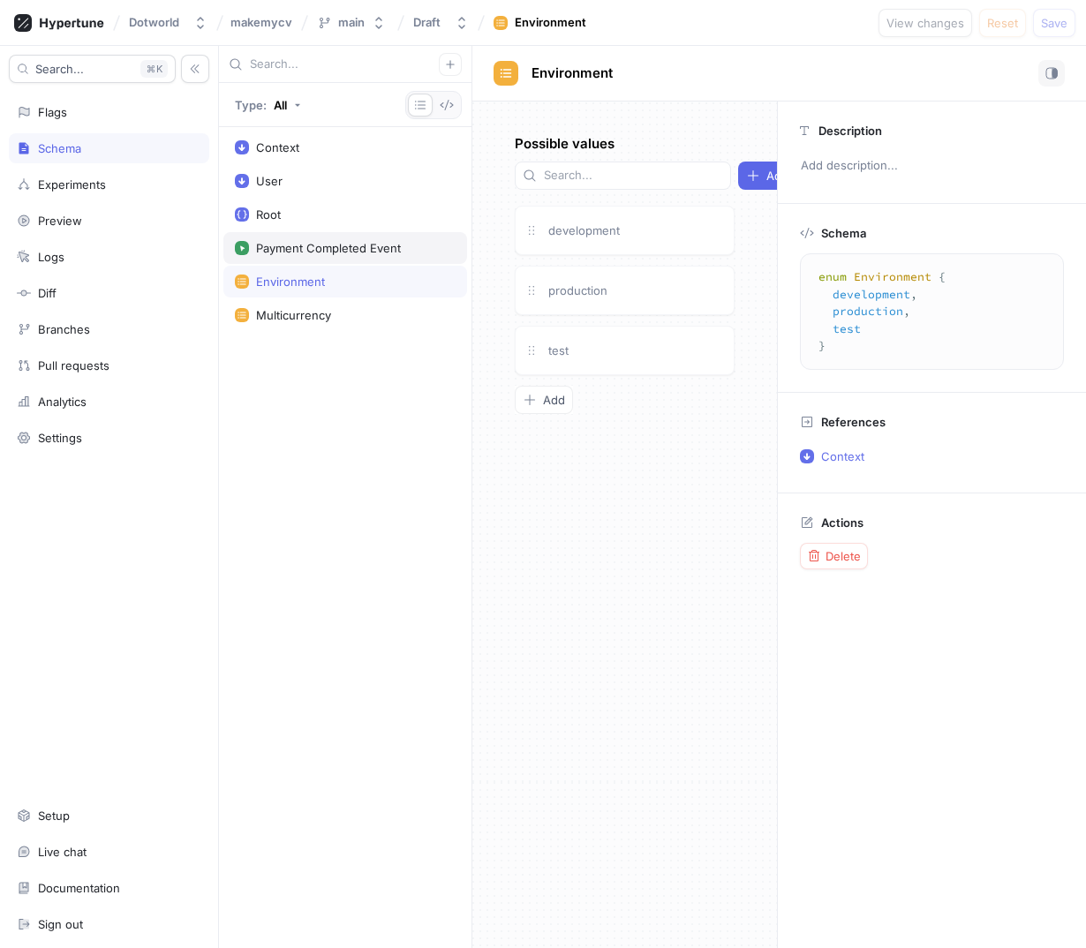
click at [289, 237] on div "Payment Completed Event" at bounding box center [345, 248] width 244 height 32
type textarea "x"
type textarea "input PaymentCompletedEvent @event { context: Context! }"
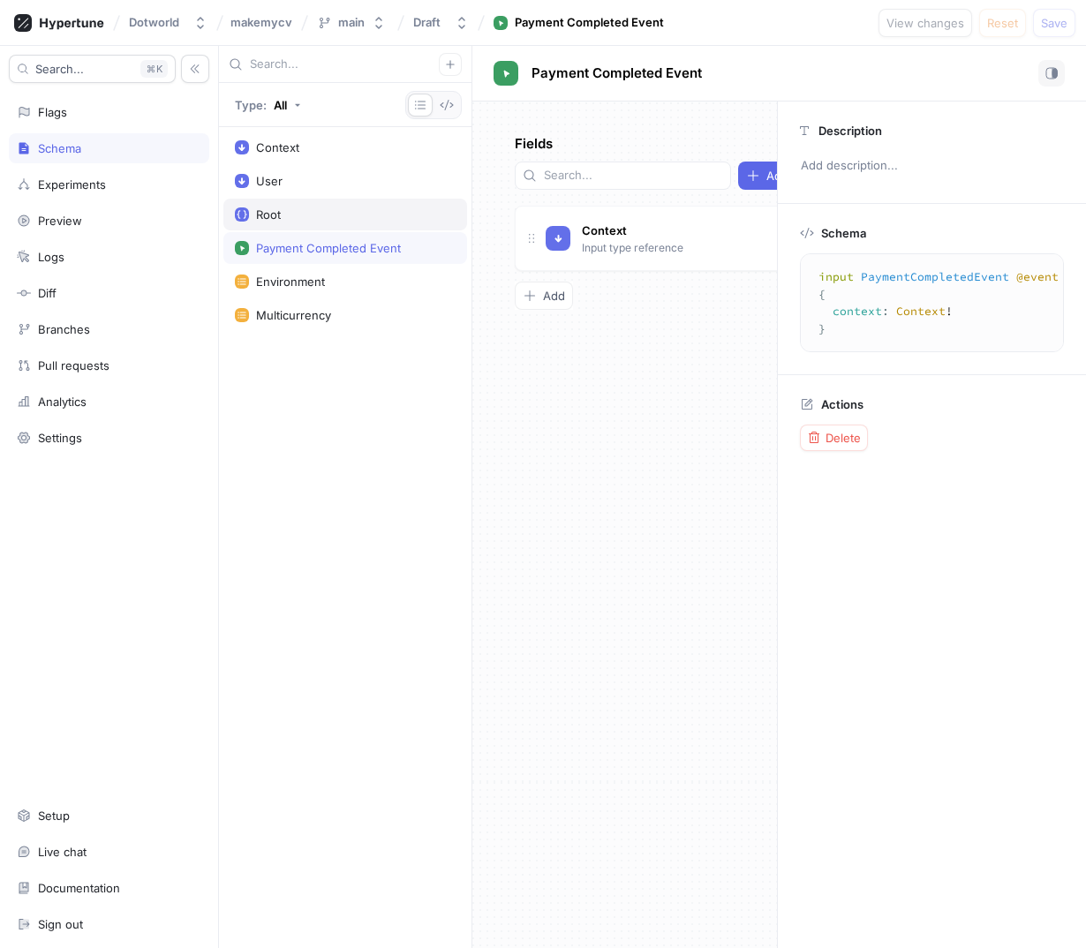
click at [284, 207] on div "Root" at bounding box center [345, 215] width 244 height 32
type textarea "x"
type textarea "type Root { multiCurrency: Multicurrency! paymentCompleted: Void! }"
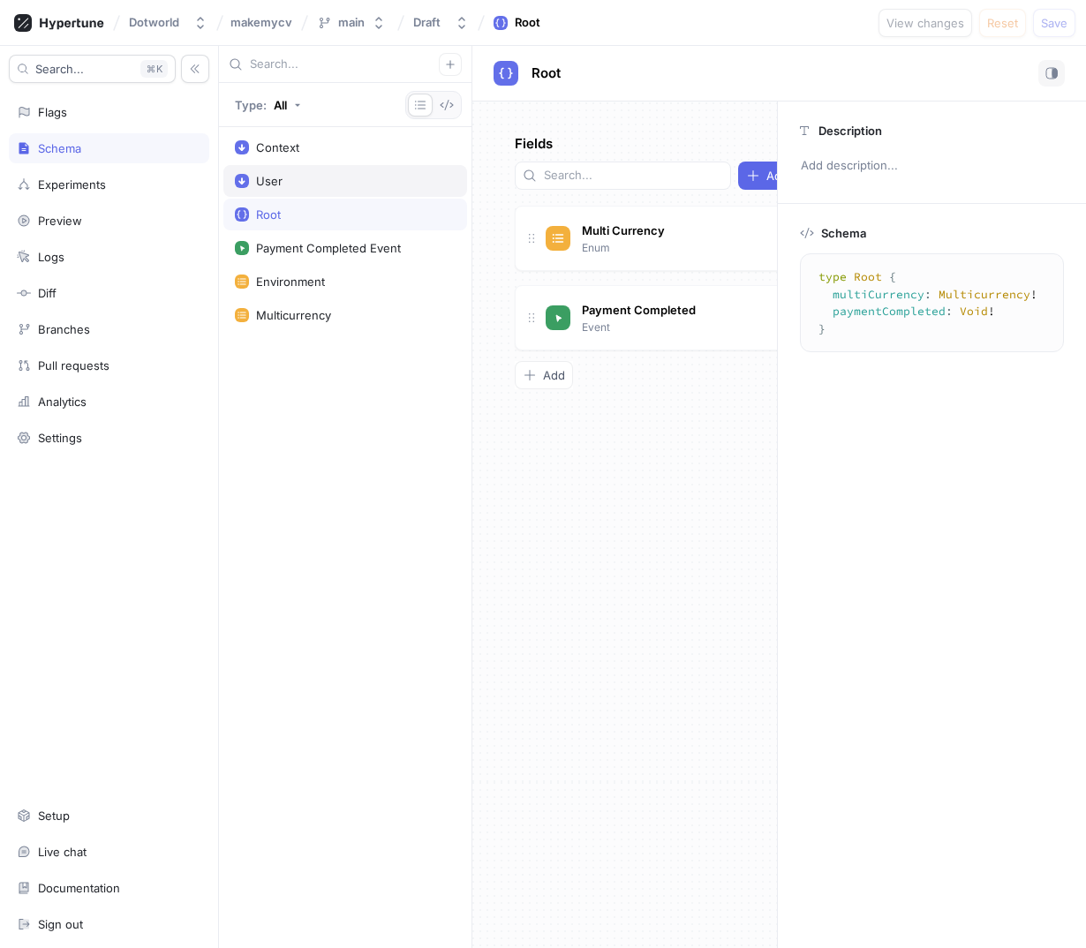
click at [287, 179] on div "User" at bounding box center [345, 181] width 221 height 14
type textarea "x"
type textarea "input User { id: String! anonymousId: String! name: String! email: String! }"
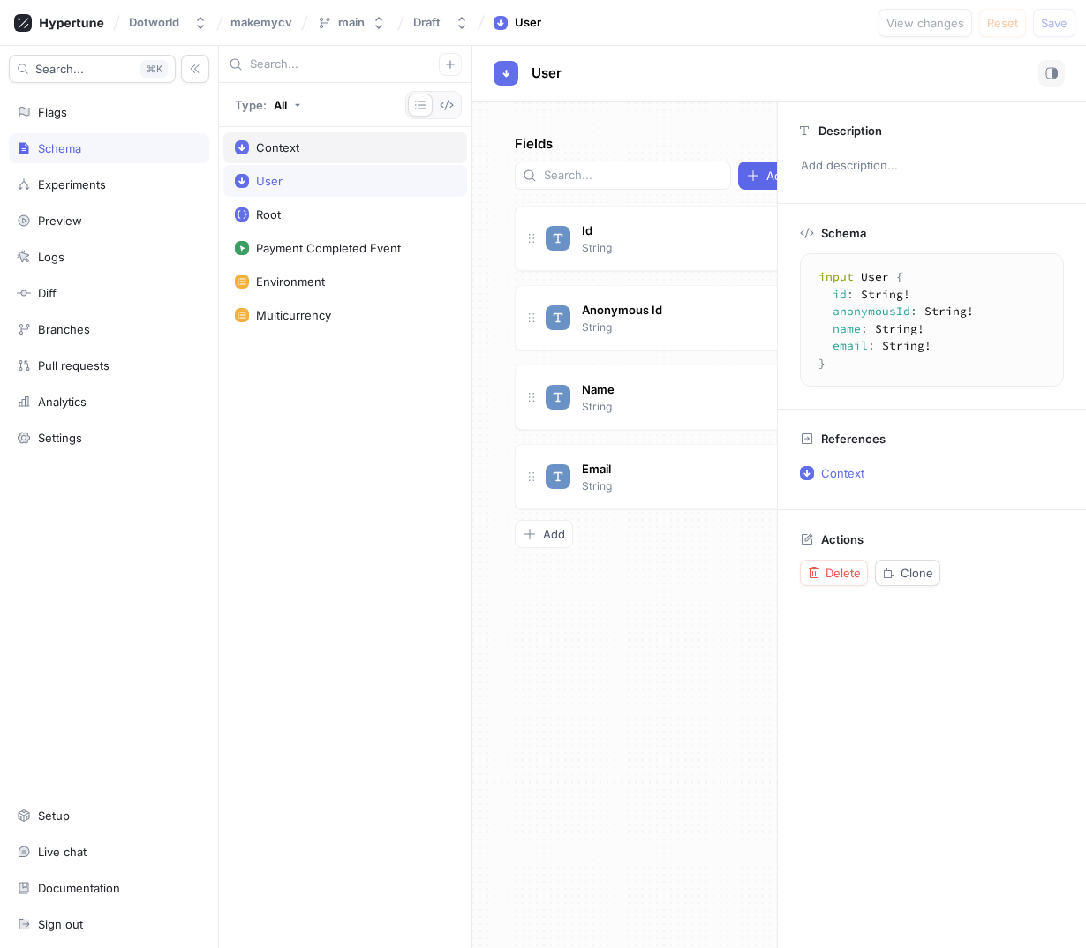
click at [291, 144] on div "Context" at bounding box center [277, 147] width 43 height 14
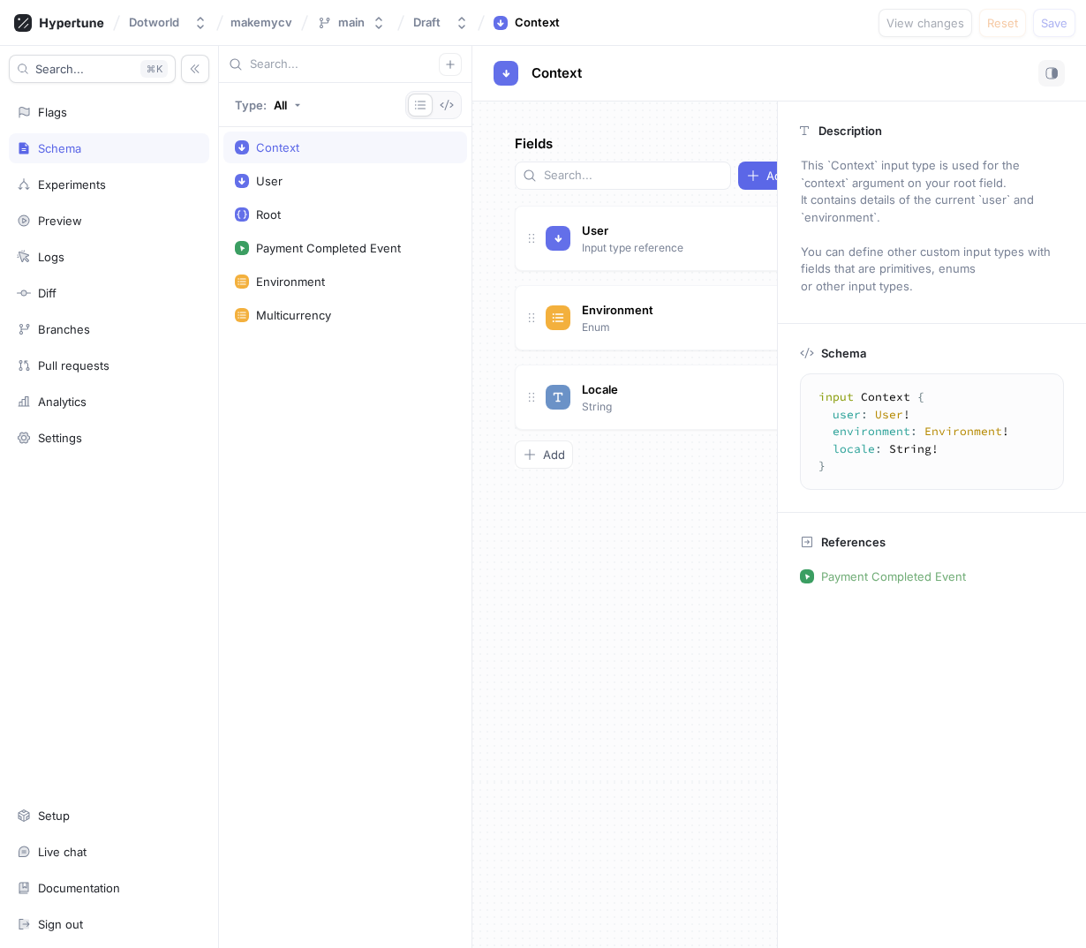
type textarea "x"
type textarea "input Context { user: User! environment: Environment! locale: String! }"
click at [122, 184] on div "Experiments" at bounding box center [109, 184] width 184 height 14
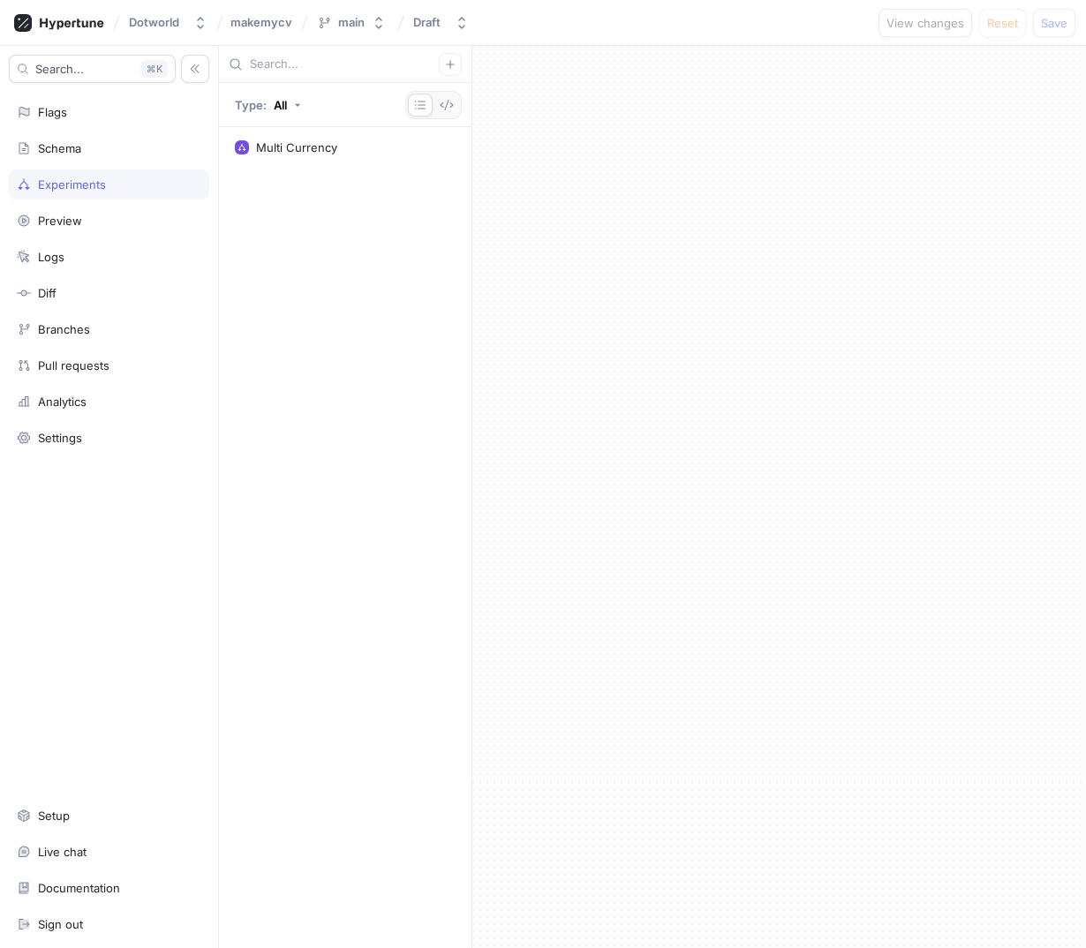
click at [297, 450] on div "Multi Currency" at bounding box center [345, 537] width 252 height 821
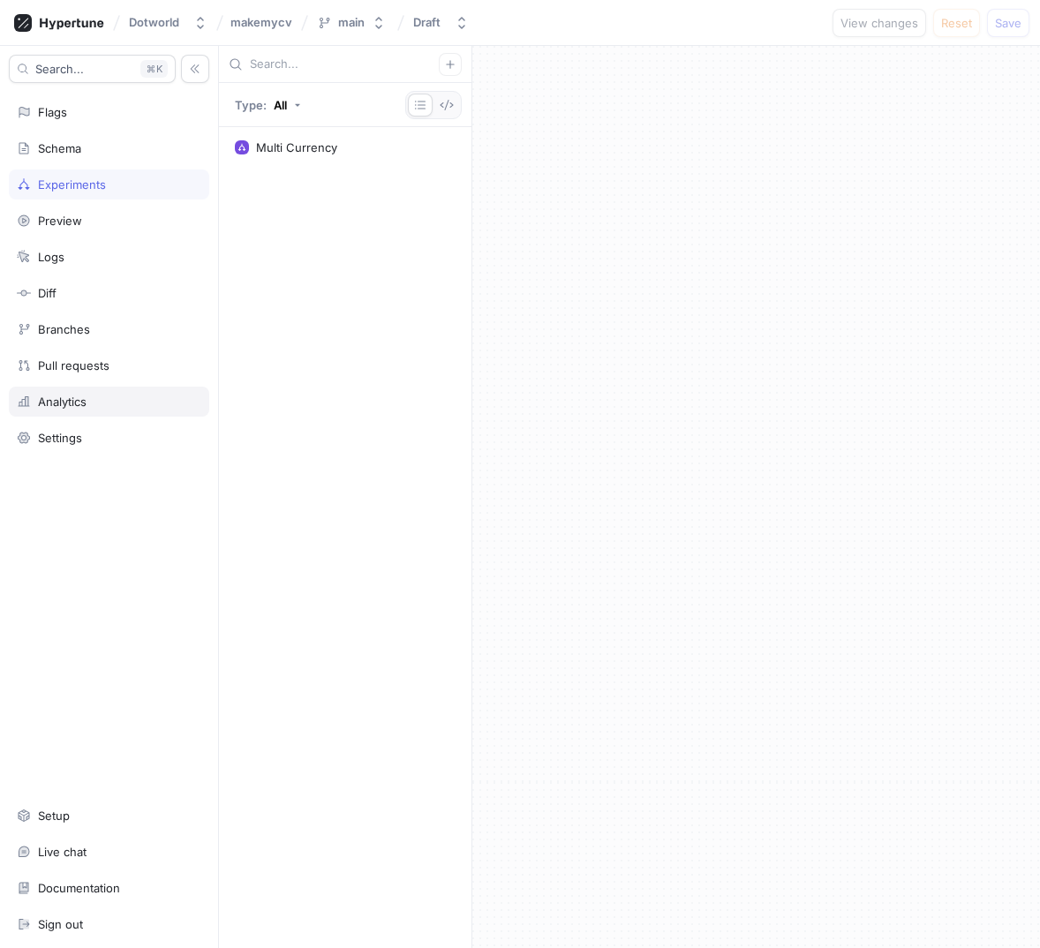
click at [67, 394] on div "Analytics" at bounding box center [62, 401] width 49 height 14
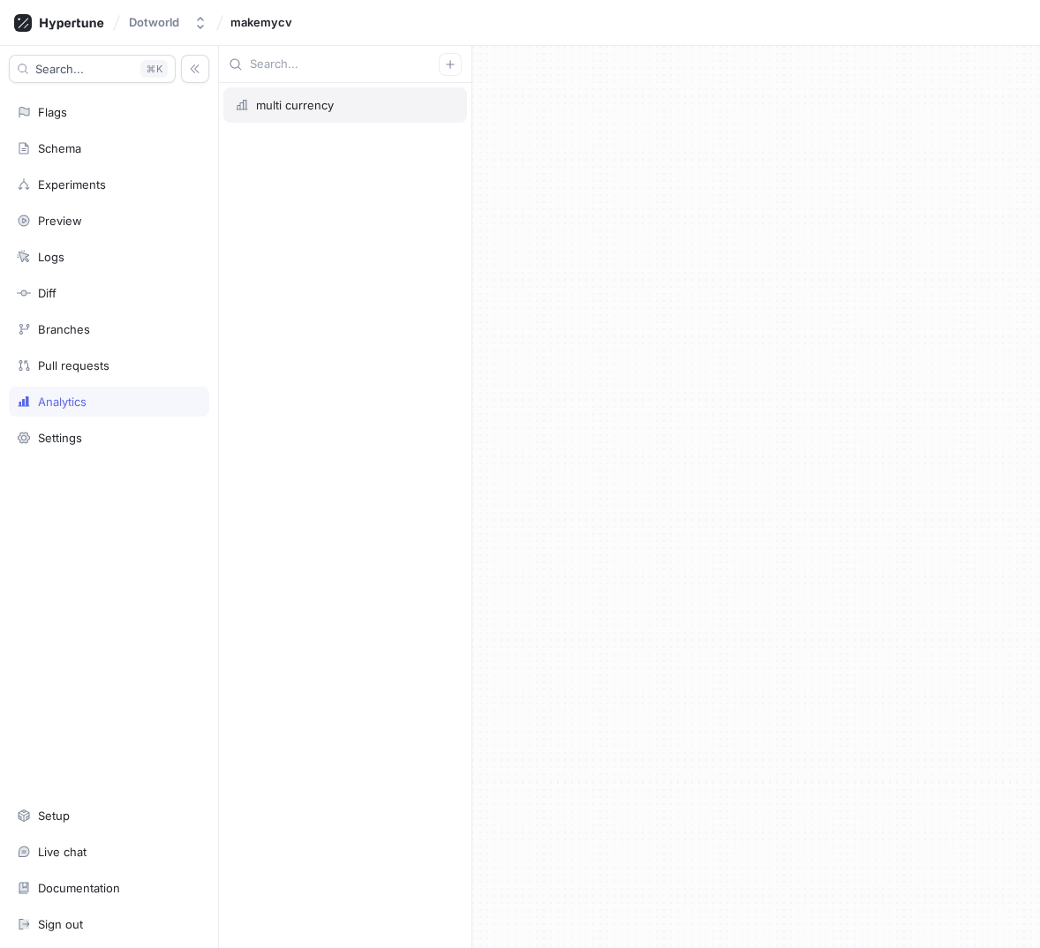
click at [289, 104] on div "multi currency" at bounding box center [295, 105] width 78 height 14
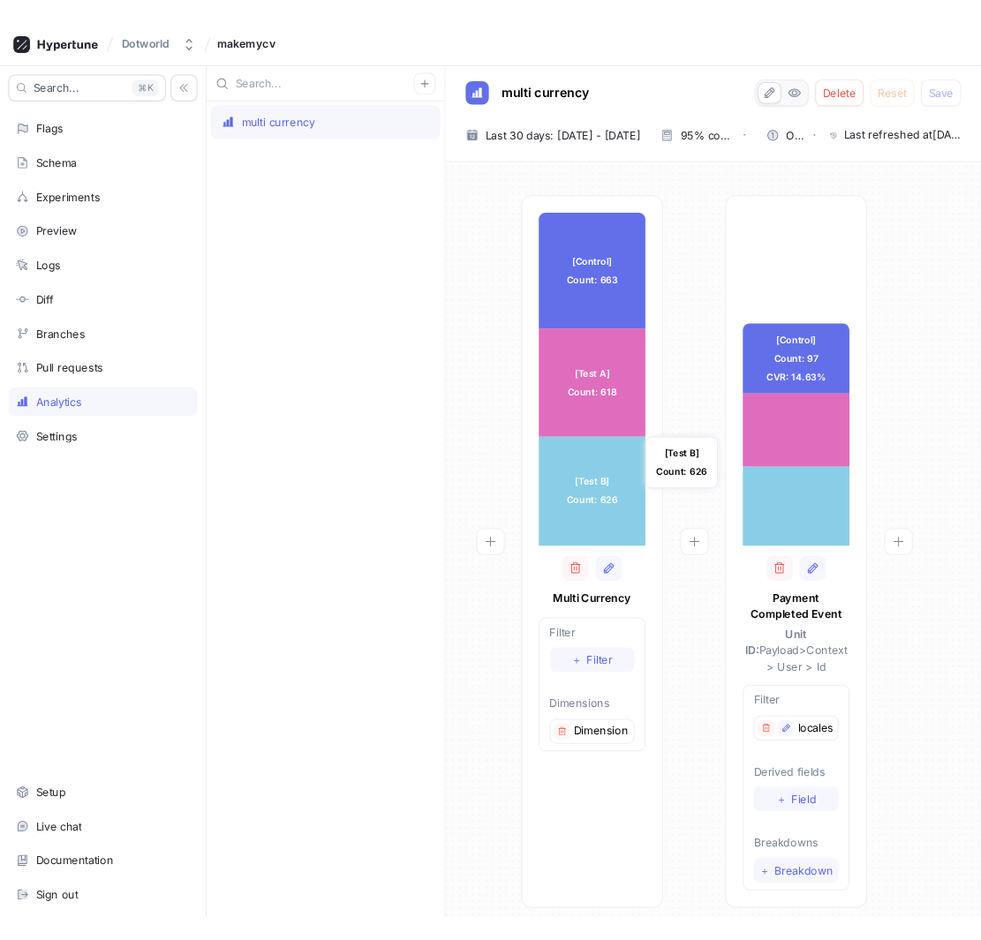
scroll to position [11, 0]
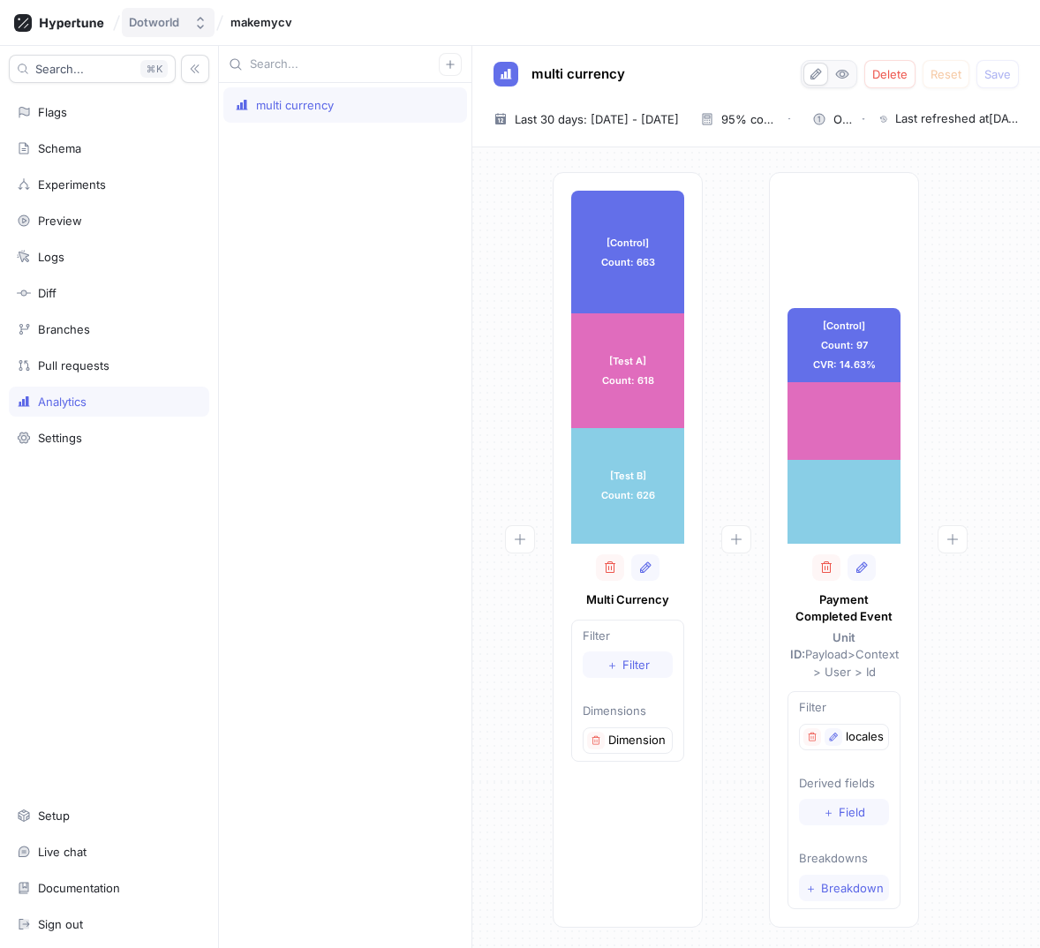
click at [153, 31] on button "Dotworld" at bounding box center [168, 22] width 93 height 29
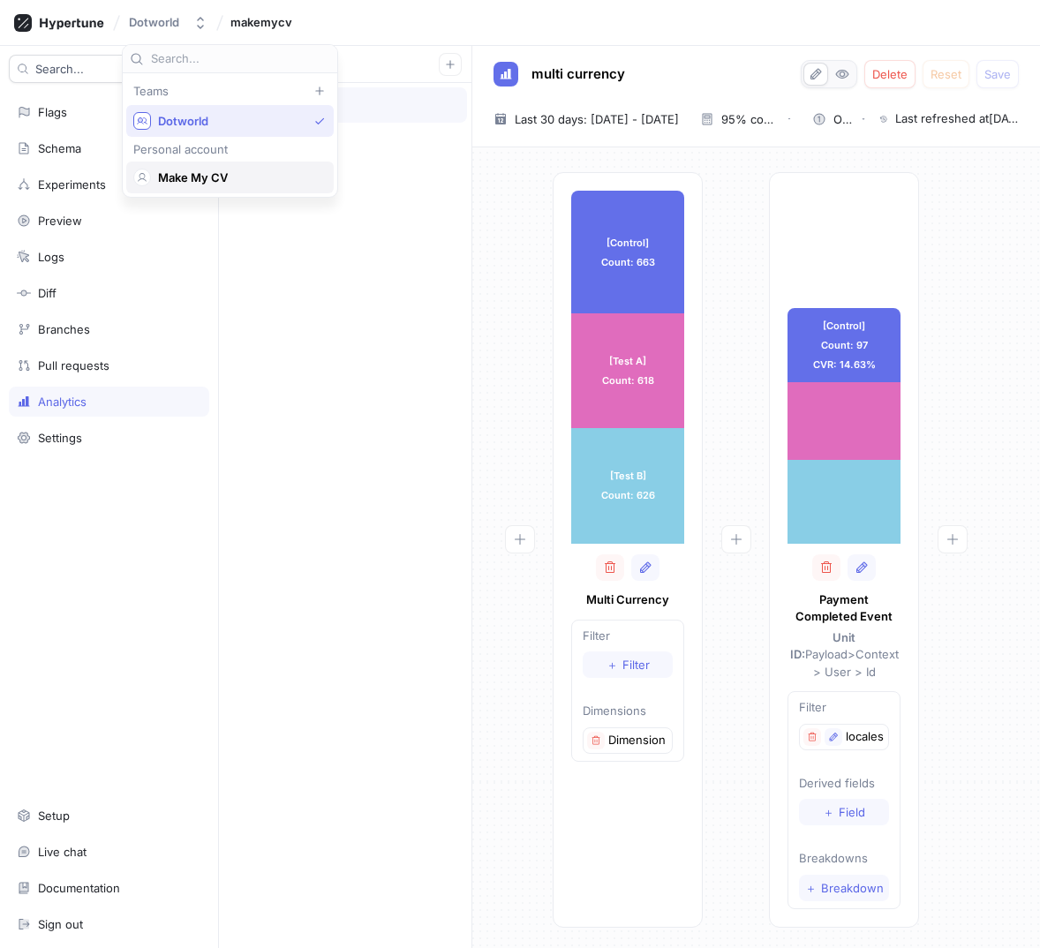
click at [207, 183] on span "Make My CV" at bounding box center [238, 177] width 160 height 15
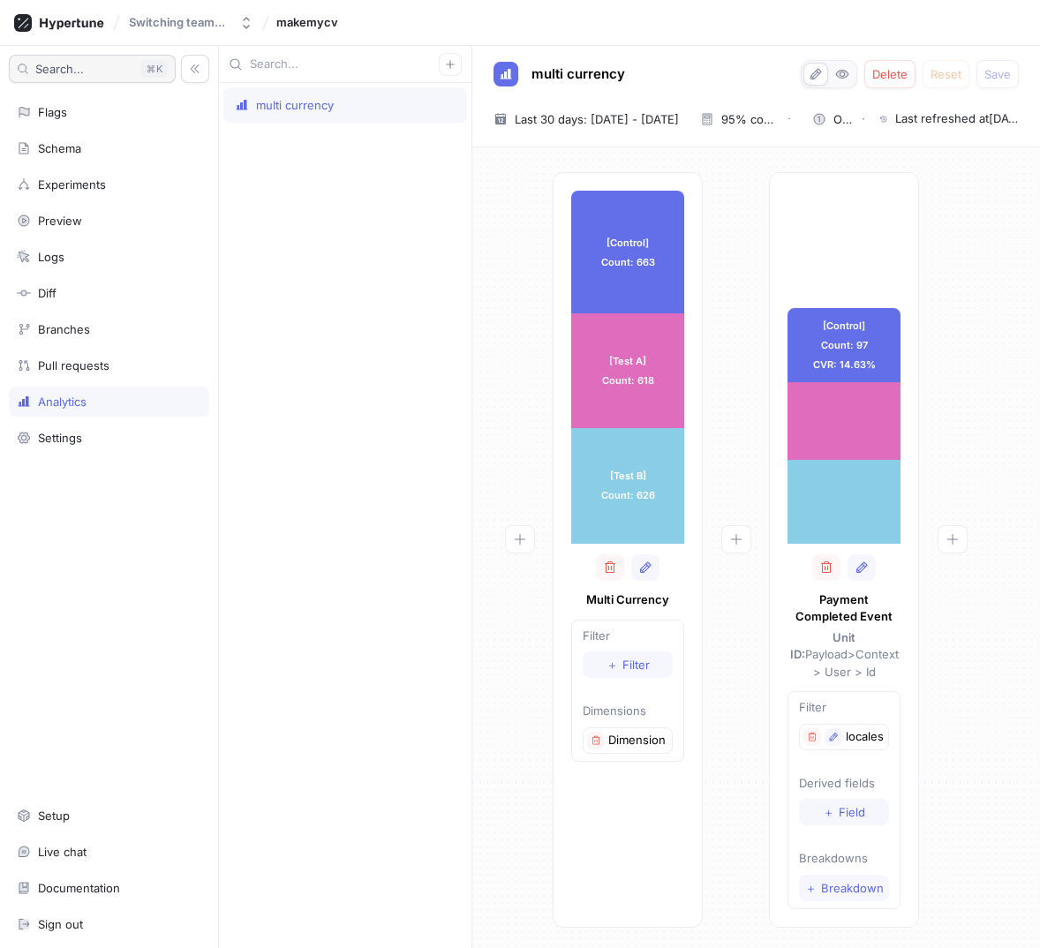
type textarea "x"
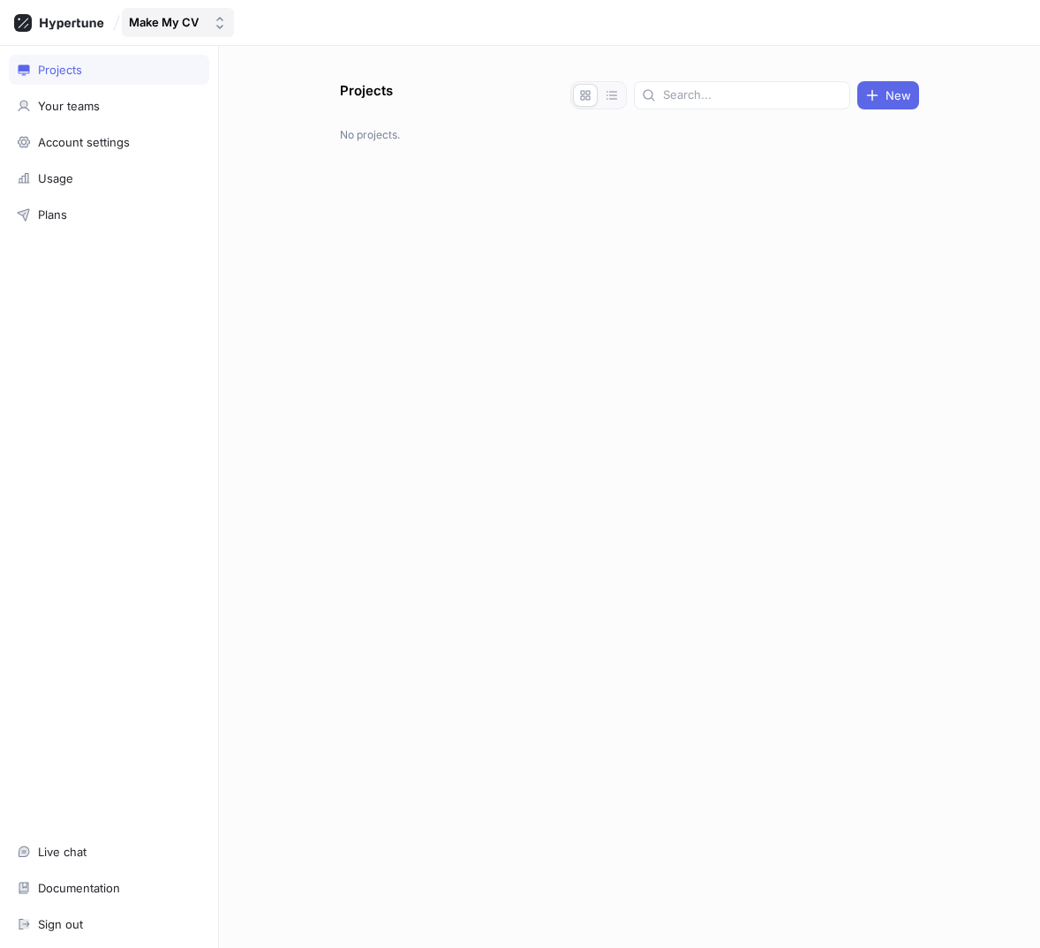
click at [176, 24] on div "Make My CV" at bounding box center [164, 22] width 70 height 15
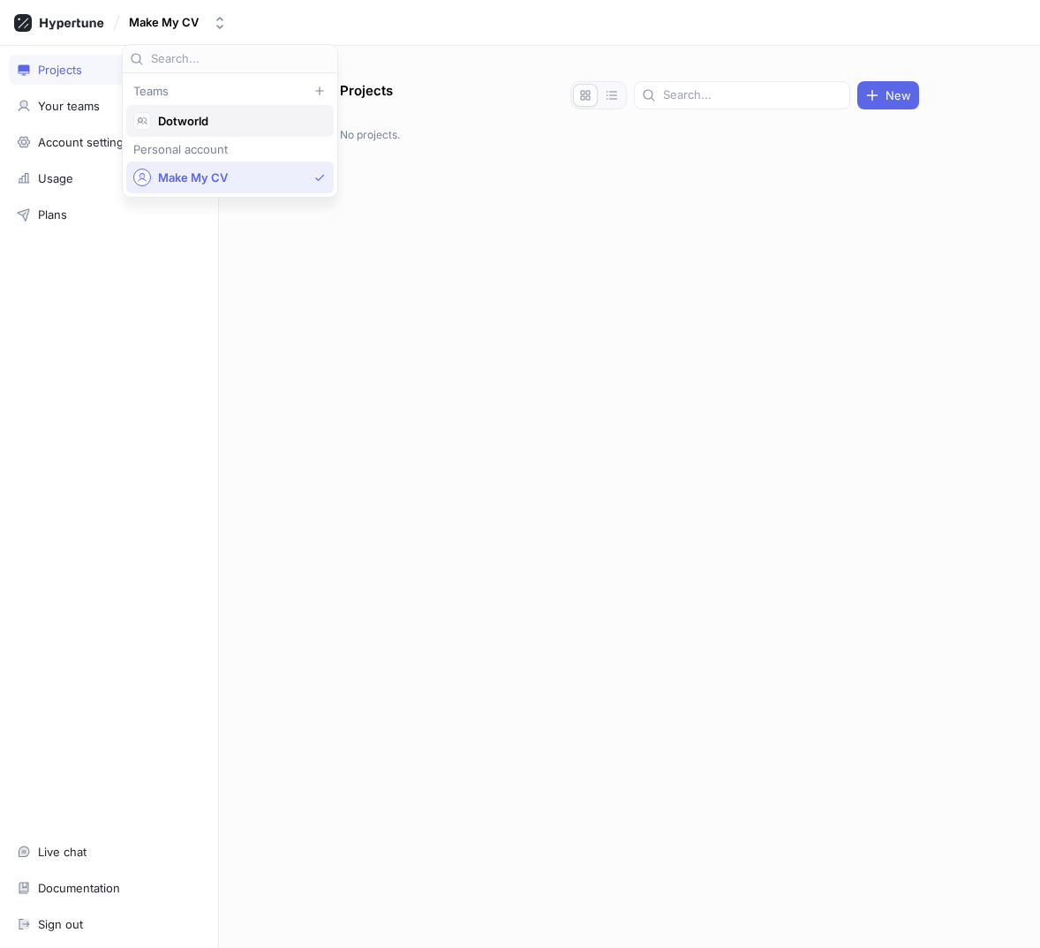
click at [195, 114] on span "Dotworld" at bounding box center [238, 121] width 160 height 15
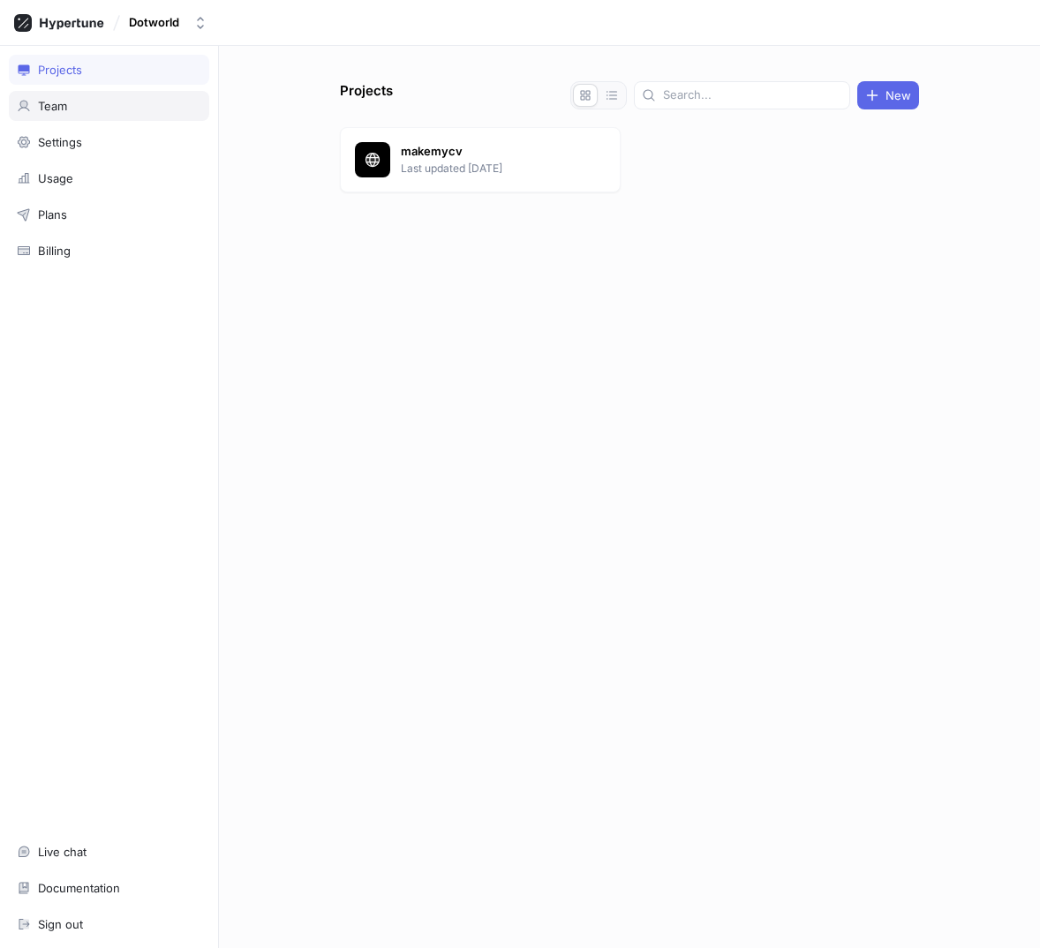
click at [64, 119] on div "Team" at bounding box center [109, 106] width 200 height 30
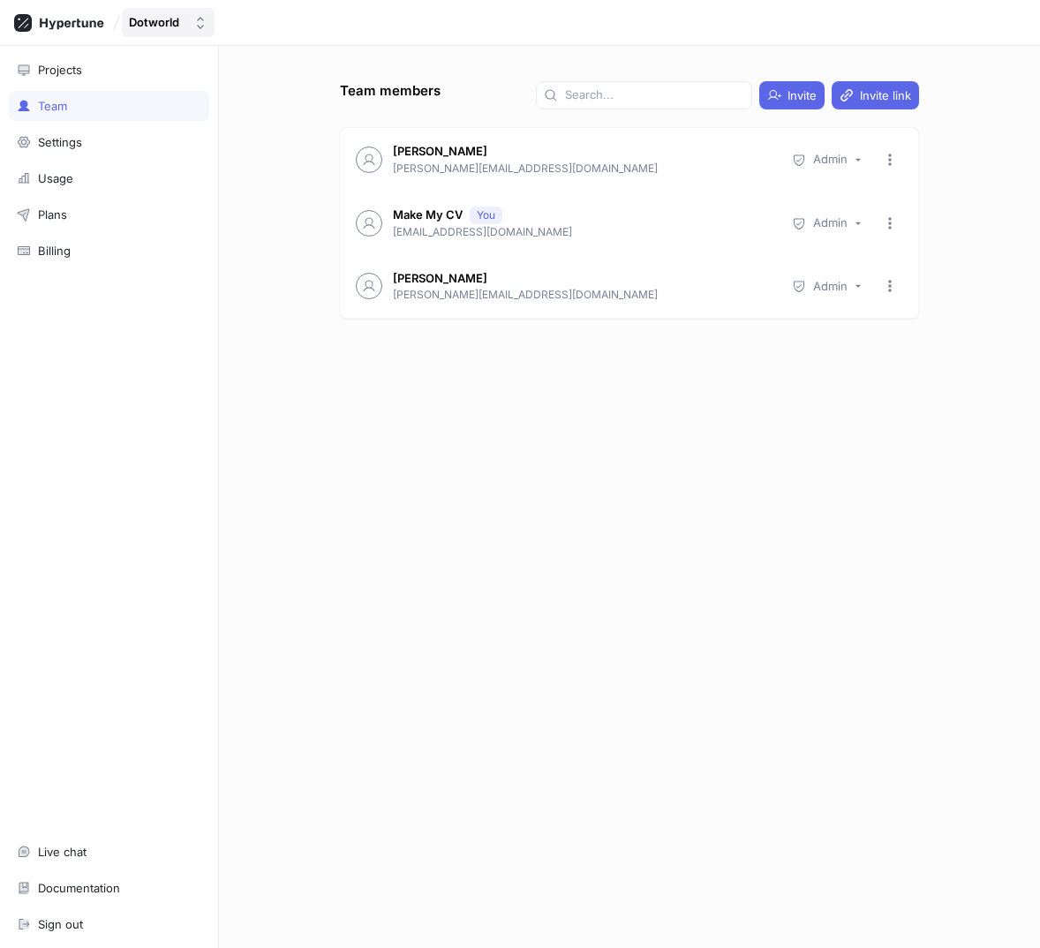
click at [176, 30] on button "Dotworld" at bounding box center [168, 22] width 93 height 29
click at [68, 29] on icon at bounding box center [59, 23] width 90 height 18
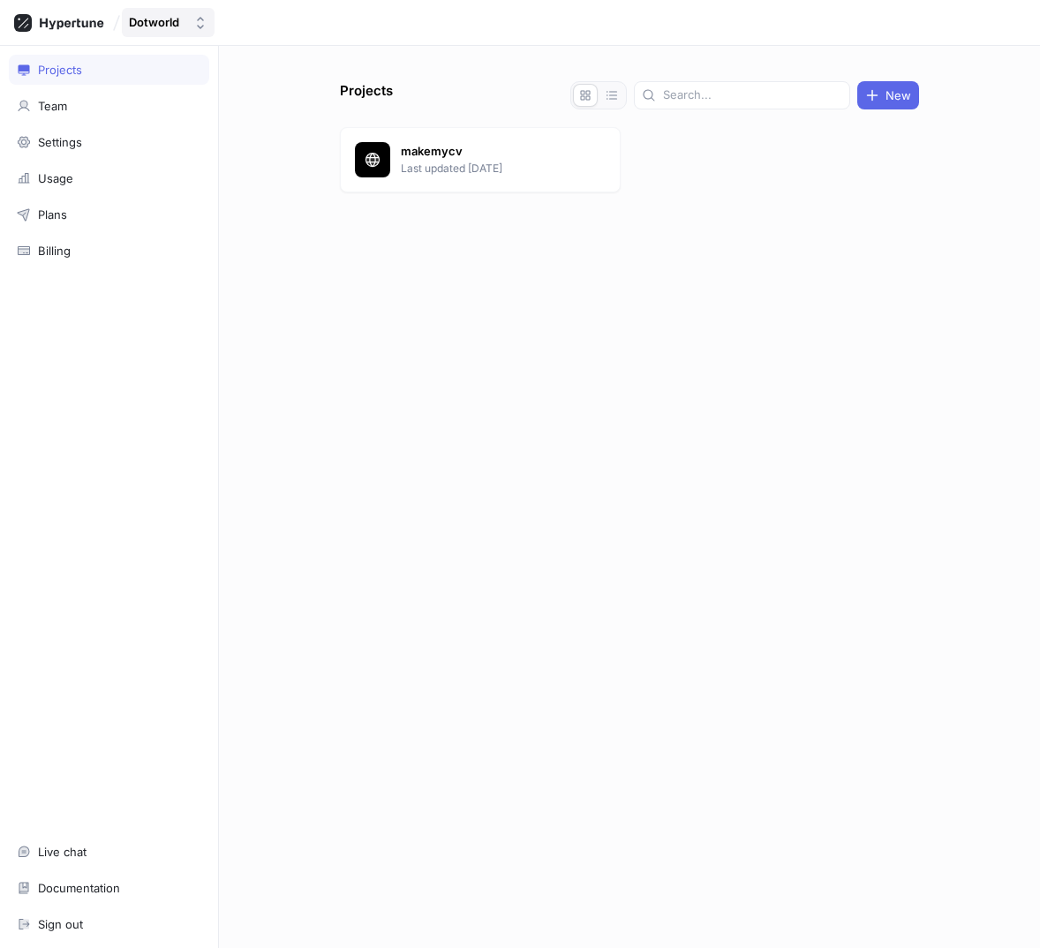
click at [151, 11] on button "Dotworld" at bounding box center [168, 22] width 93 height 29
click at [452, 436] on div "Projects New makemycv Last updated [DATE]" at bounding box center [629, 514] width 593 height 867
